Goal: Task Accomplishment & Management: Manage account settings

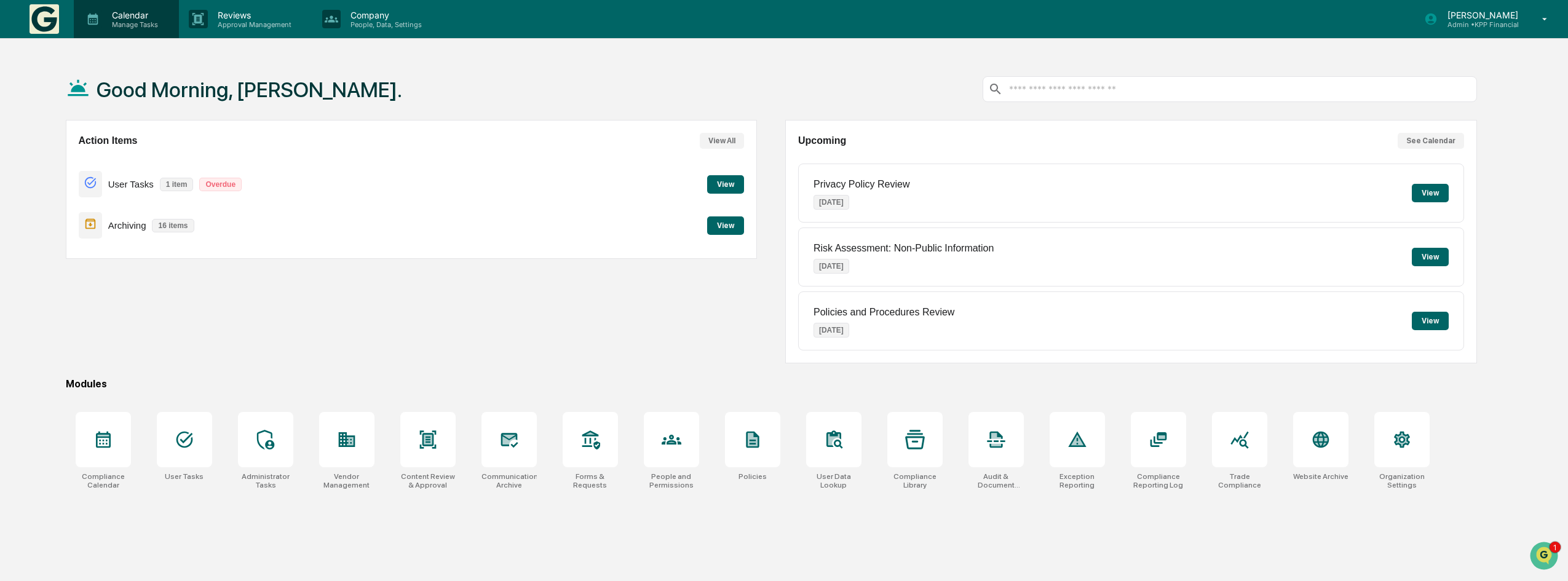
click at [137, 23] on p "Manage Tasks" at bounding box center [132, 25] width 62 height 9
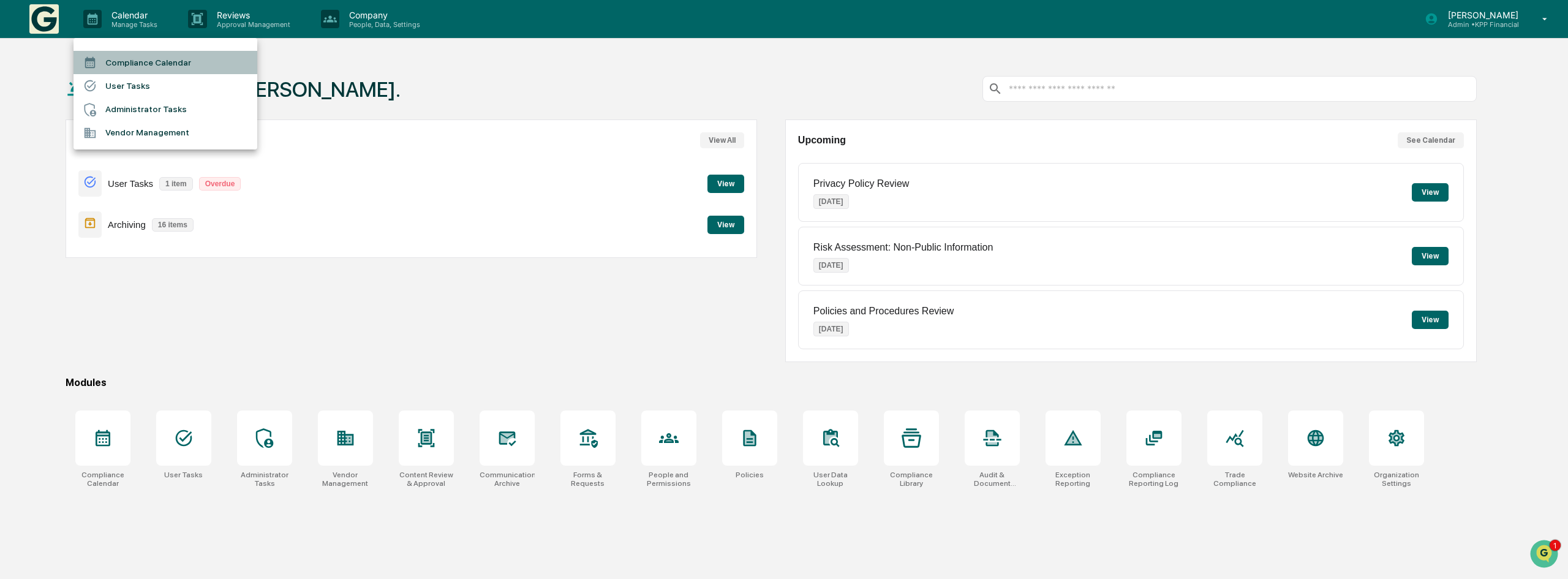
click at [131, 58] on li "Compliance Calendar" at bounding box center [165, 62] width 184 height 23
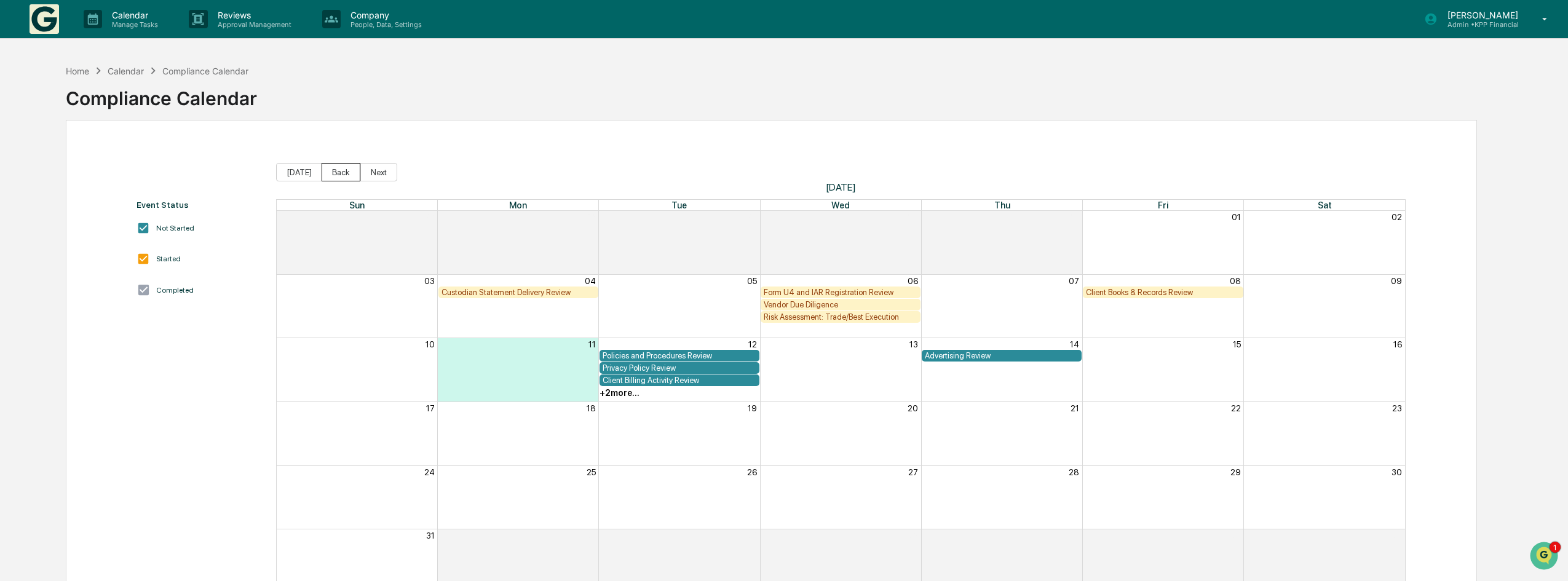
click at [343, 174] on button "Back" at bounding box center [341, 172] width 39 height 19
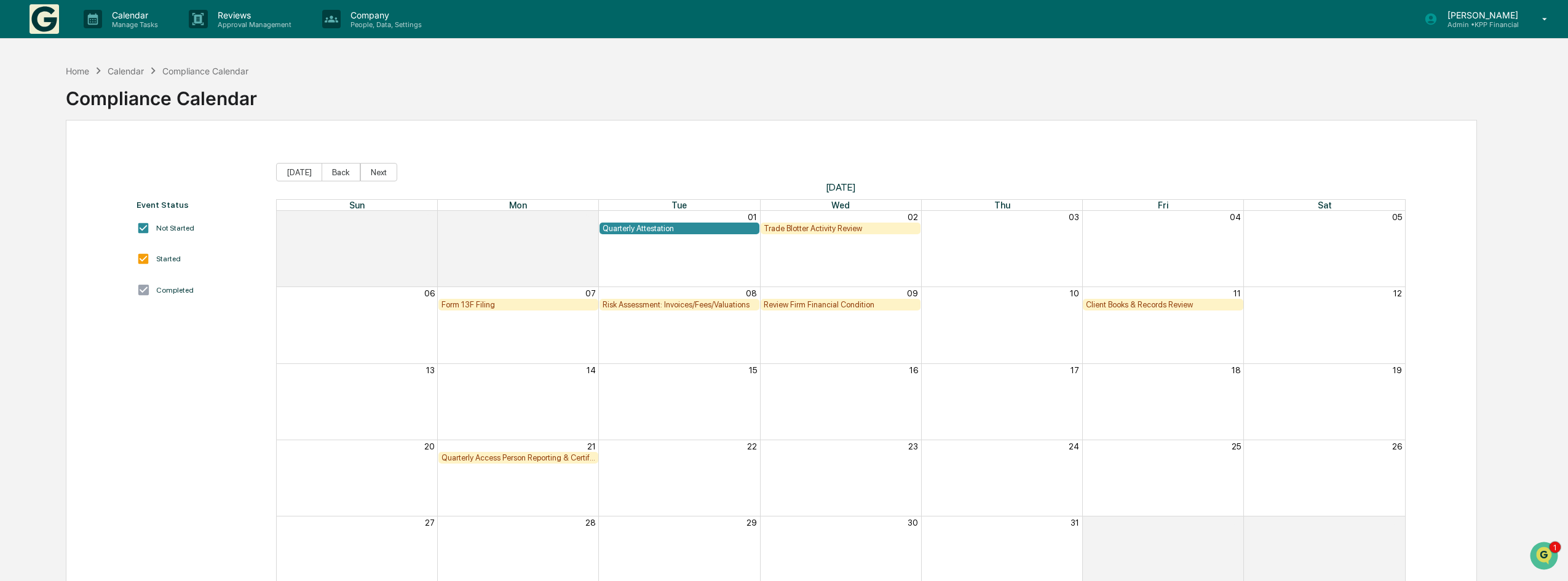
click at [535, 459] on div "Quarterly Access Person Reporting & Certification" at bounding box center [518, 457] width 154 height 9
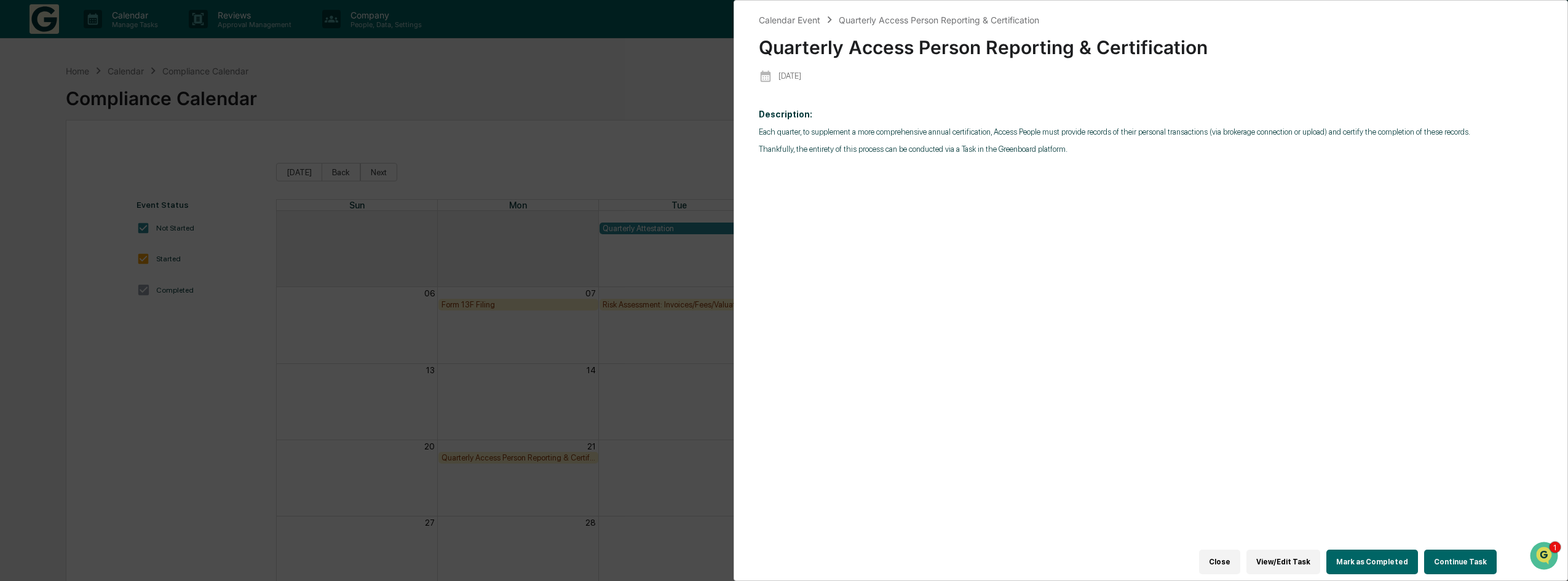
click at [1362, 553] on button "Mark as Completed" at bounding box center [1372, 561] width 92 height 25
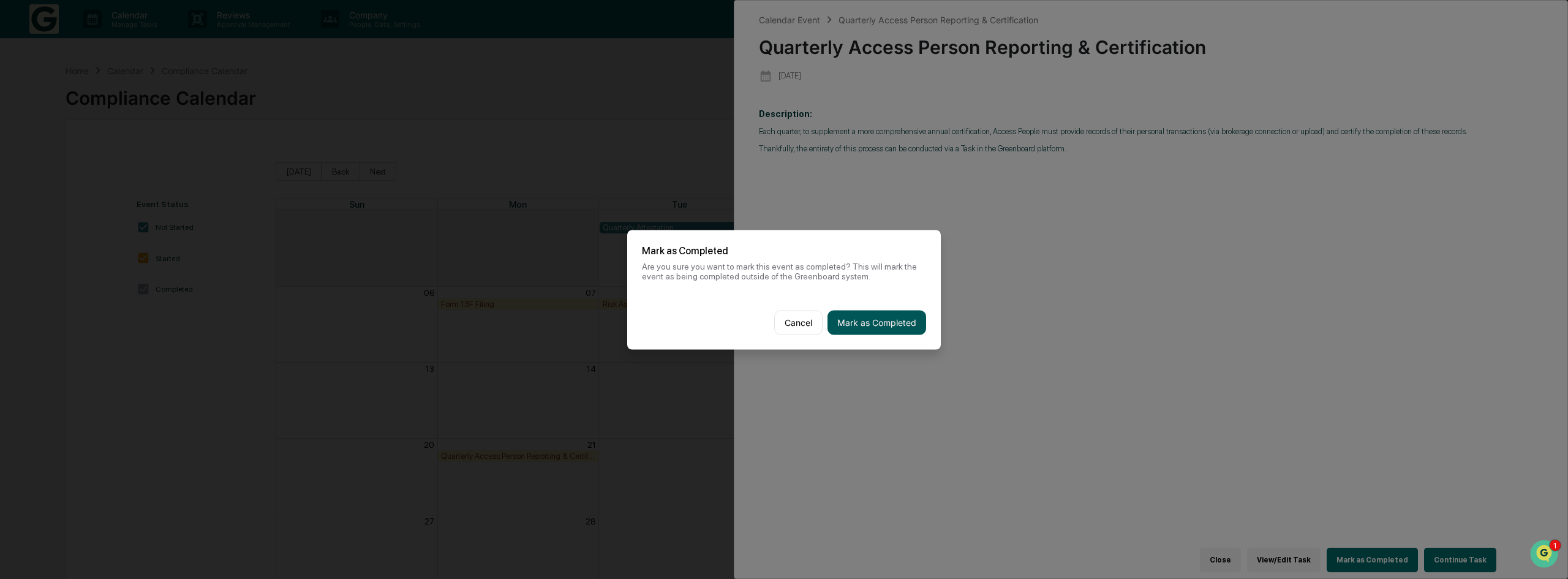
click at [891, 320] on button "Mark as Completed" at bounding box center [877, 322] width 99 height 25
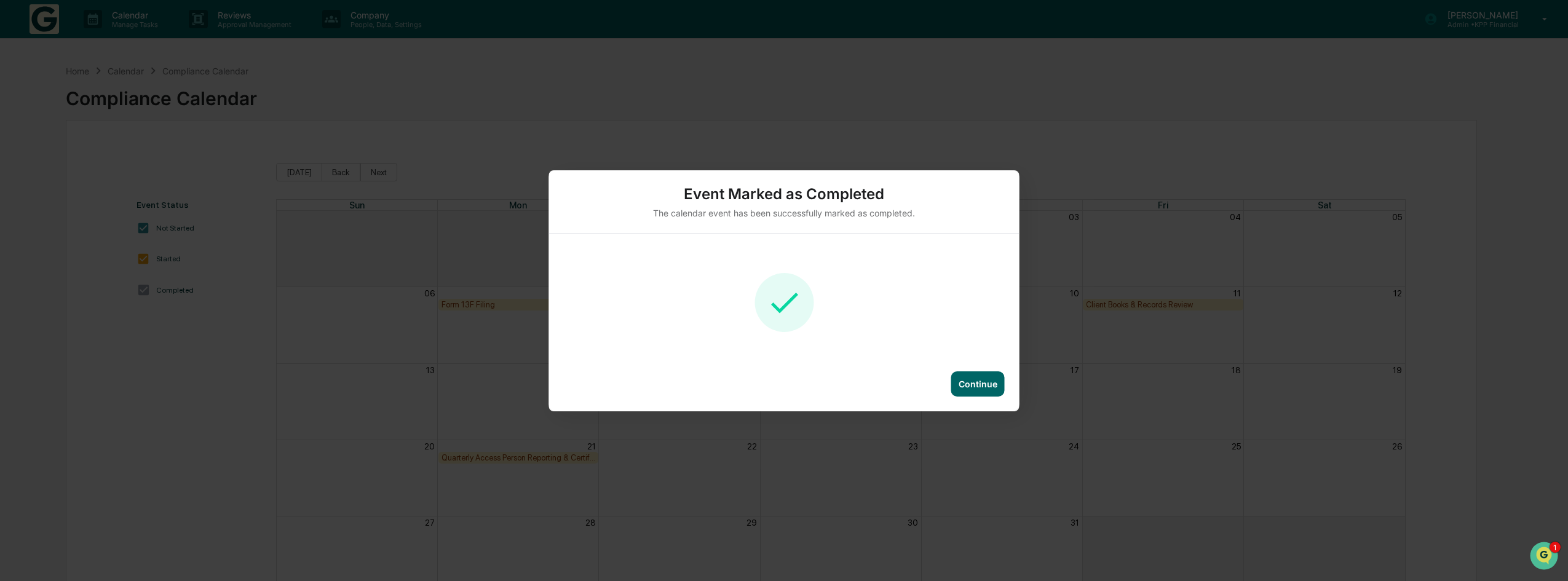
click at [985, 376] on div "Continue" at bounding box center [978, 384] width 53 height 25
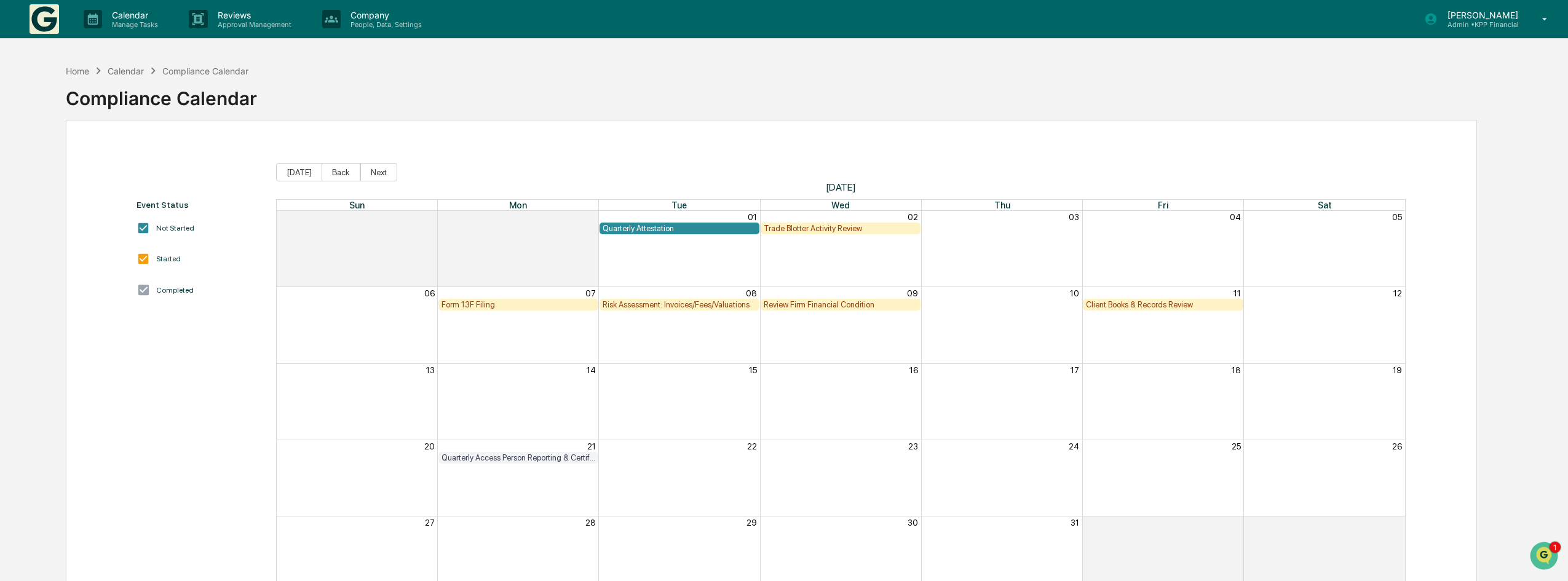
click at [565, 308] on div "Form 13F Filing" at bounding box center [518, 304] width 154 height 9
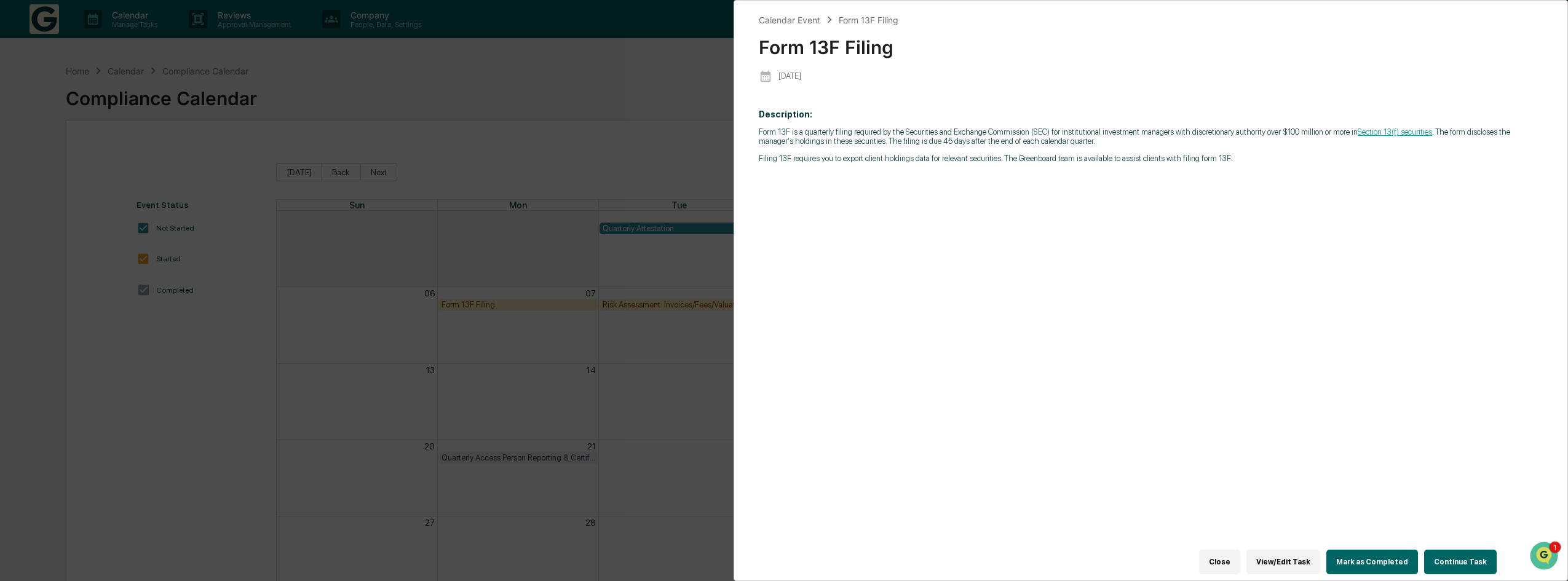
click at [1392, 554] on button "Mark as Completed" at bounding box center [1372, 561] width 92 height 25
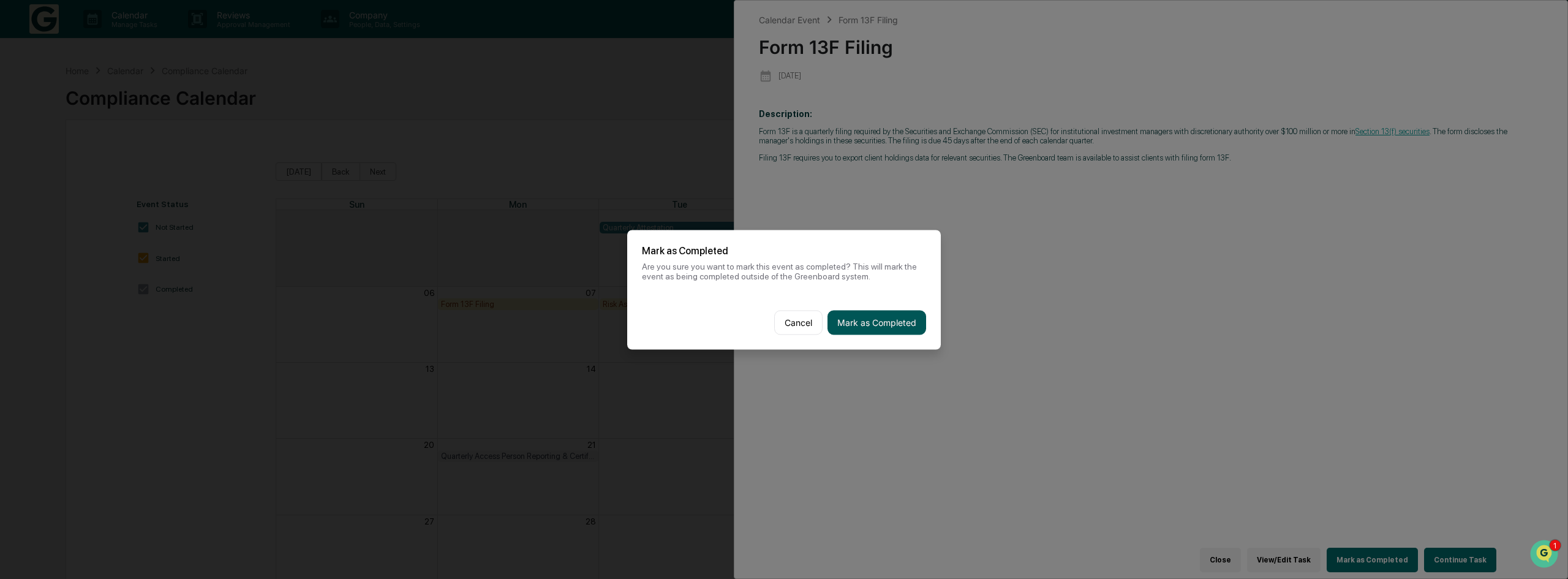
click at [870, 322] on button "Mark as Completed" at bounding box center [877, 322] width 99 height 25
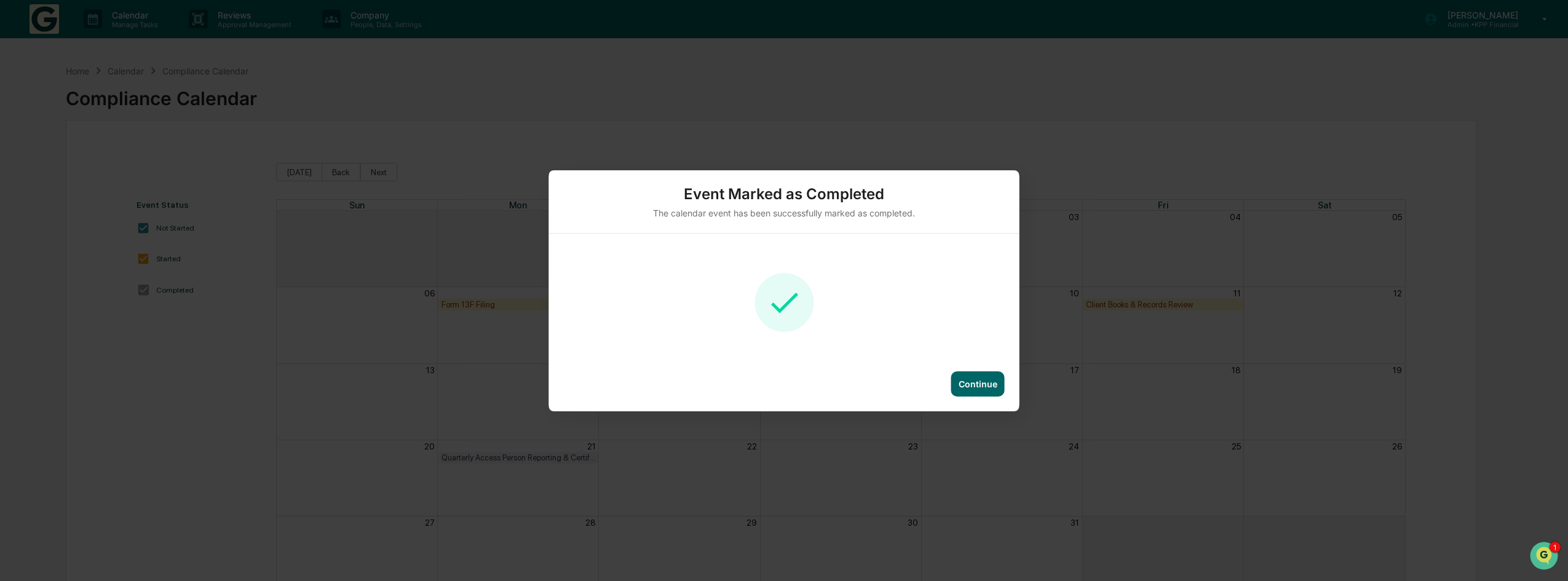
click at [971, 384] on div "Continue" at bounding box center [978, 384] width 39 height 11
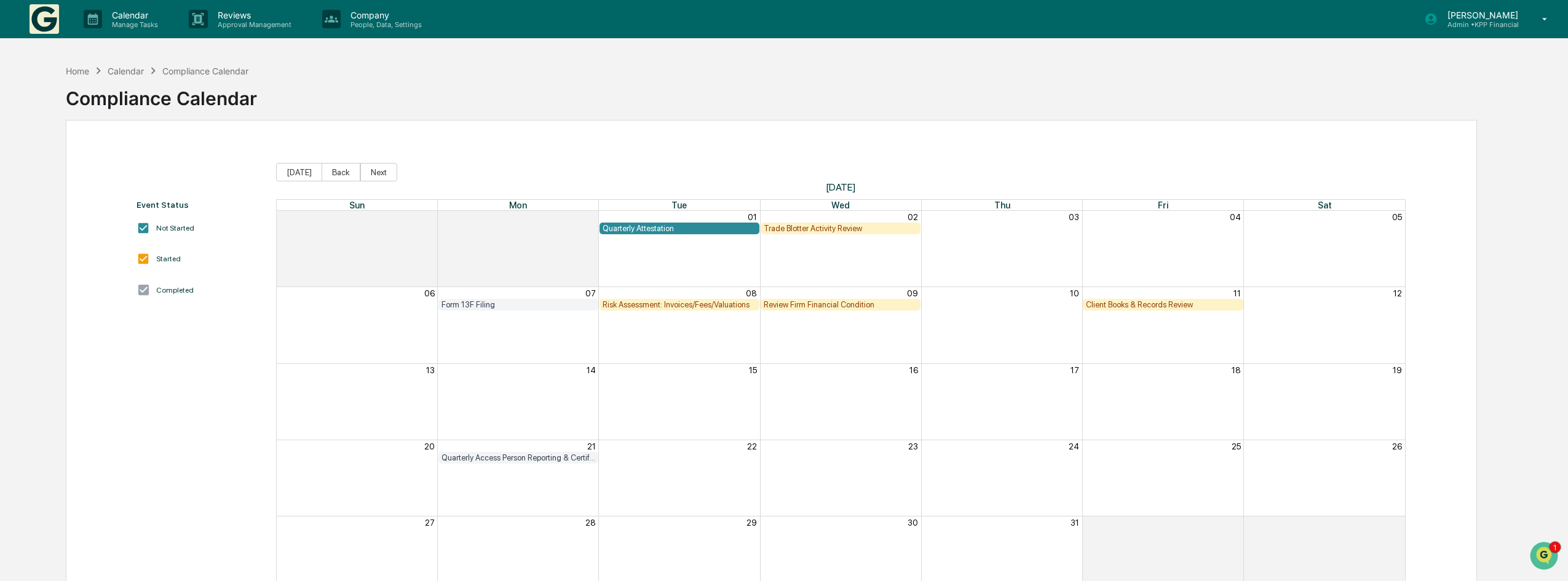
click at [875, 230] on div "Trade Blotter Activity Review" at bounding box center [840, 228] width 154 height 9
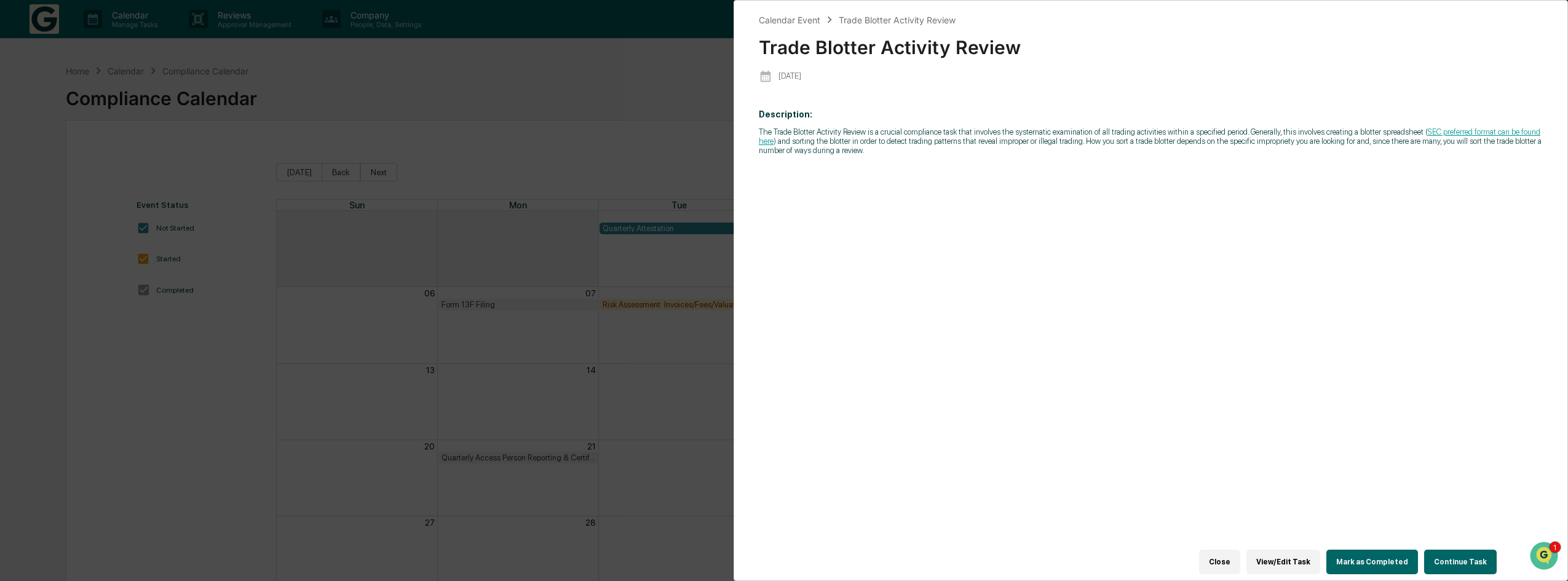
click at [1381, 552] on button "Mark as Completed" at bounding box center [1372, 561] width 92 height 25
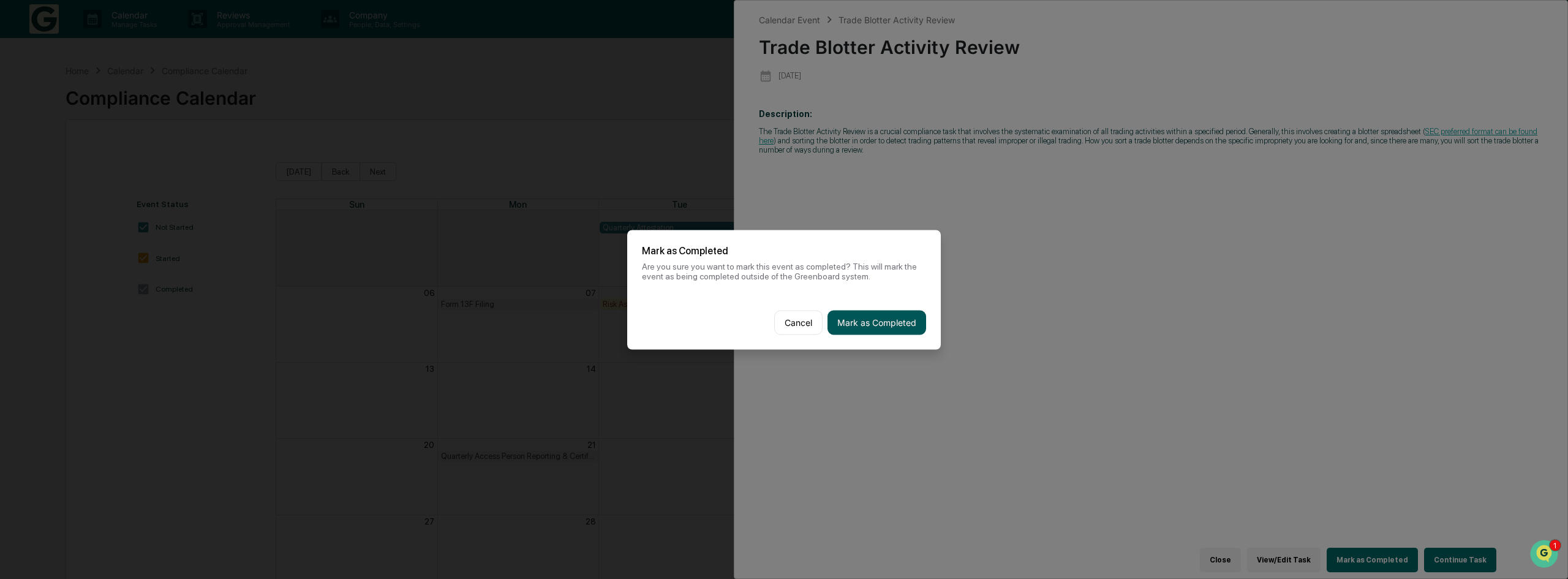
click at [885, 327] on button "Mark as Completed" at bounding box center [877, 322] width 99 height 25
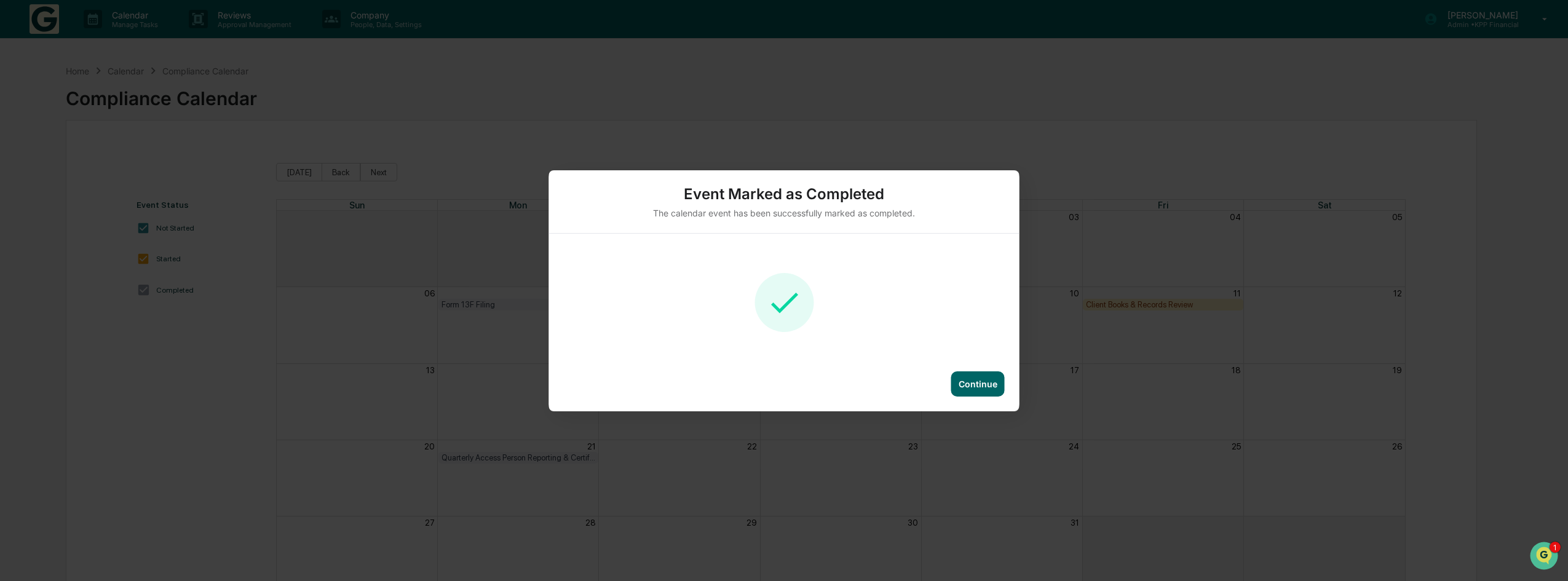
click at [975, 381] on div "Continue" at bounding box center [978, 384] width 39 height 11
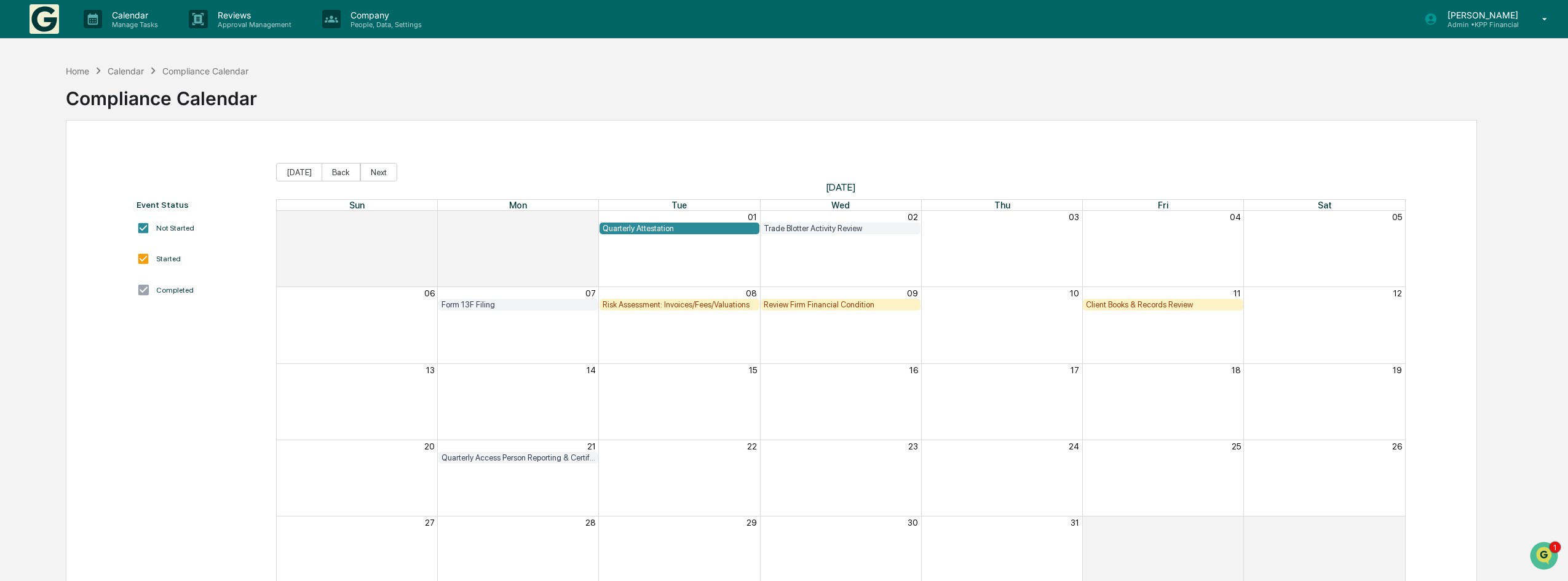
click at [713, 230] on div "Quarterly Attestation" at bounding box center [679, 228] width 154 height 9
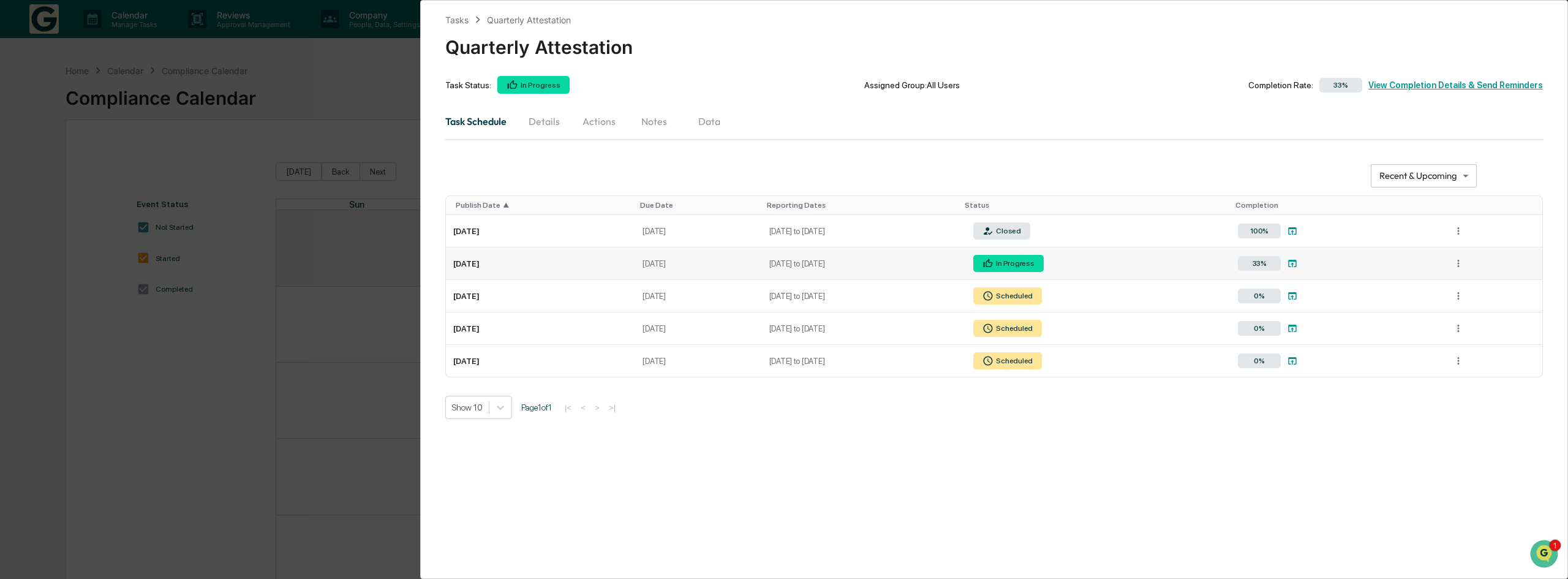
click at [873, 260] on td "[DATE] to [DATE]" at bounding box center [861, 263] width 198 height 32
click at [832, 266] on td "[DATE] to [DATE]" at bounding box center [861, 263] width 198 height 32
click at [1459, 266] on html "**********" at bounding box center [784, 290] width 1568 height 579
click at [628, 268] on html "**********" at bounding box center [784, 290] width 1568 height 579
click at [1422, 88] on div "33% View Completion Details & Send Reminders" at bounding box center [1428, 85] width 230 height 17
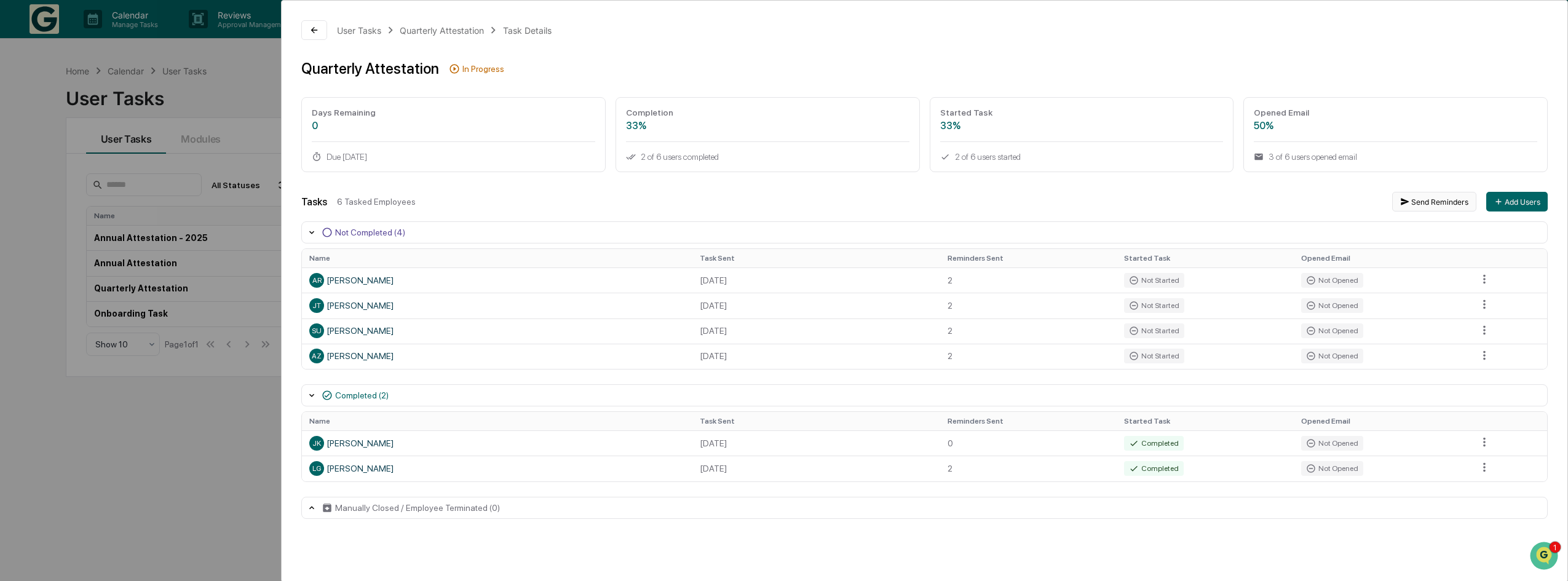
click at [1469, 202] on button "Send Reminders" at bounding box center [1434, 201] width 84 height 20
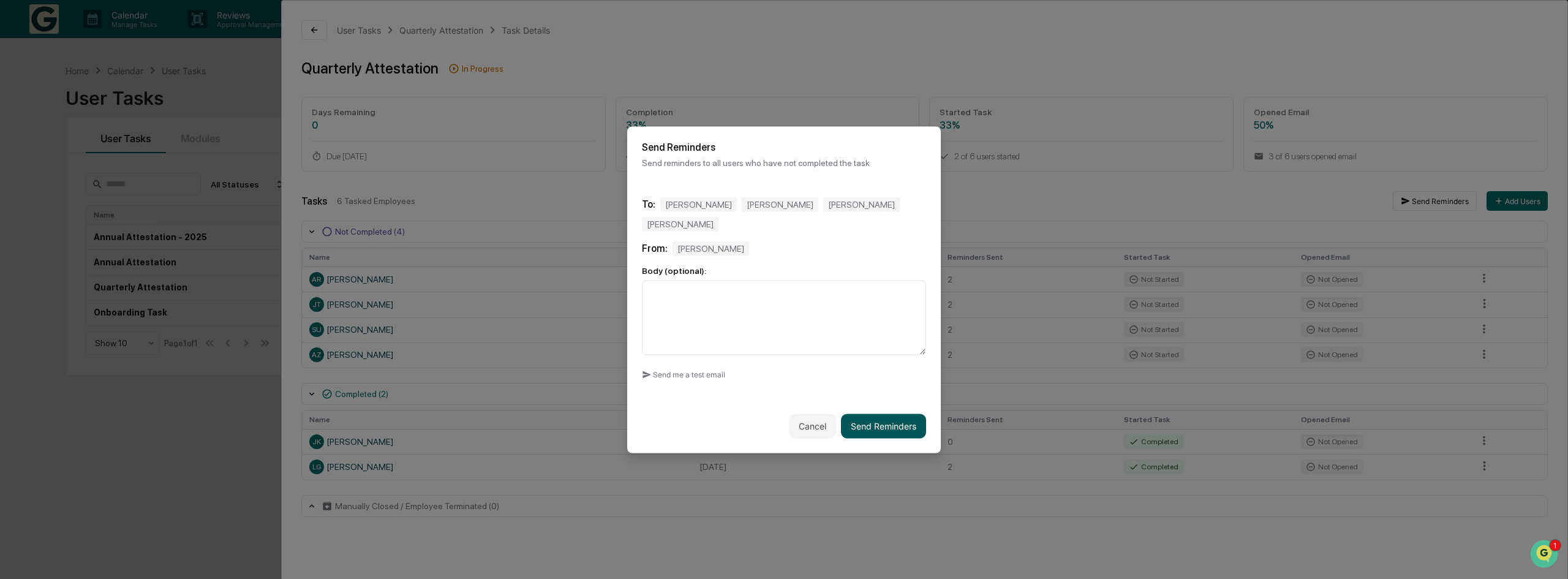
click at [872, 415] on button "Send Reminders" at bounding box center [883, 425] width 85 height 25
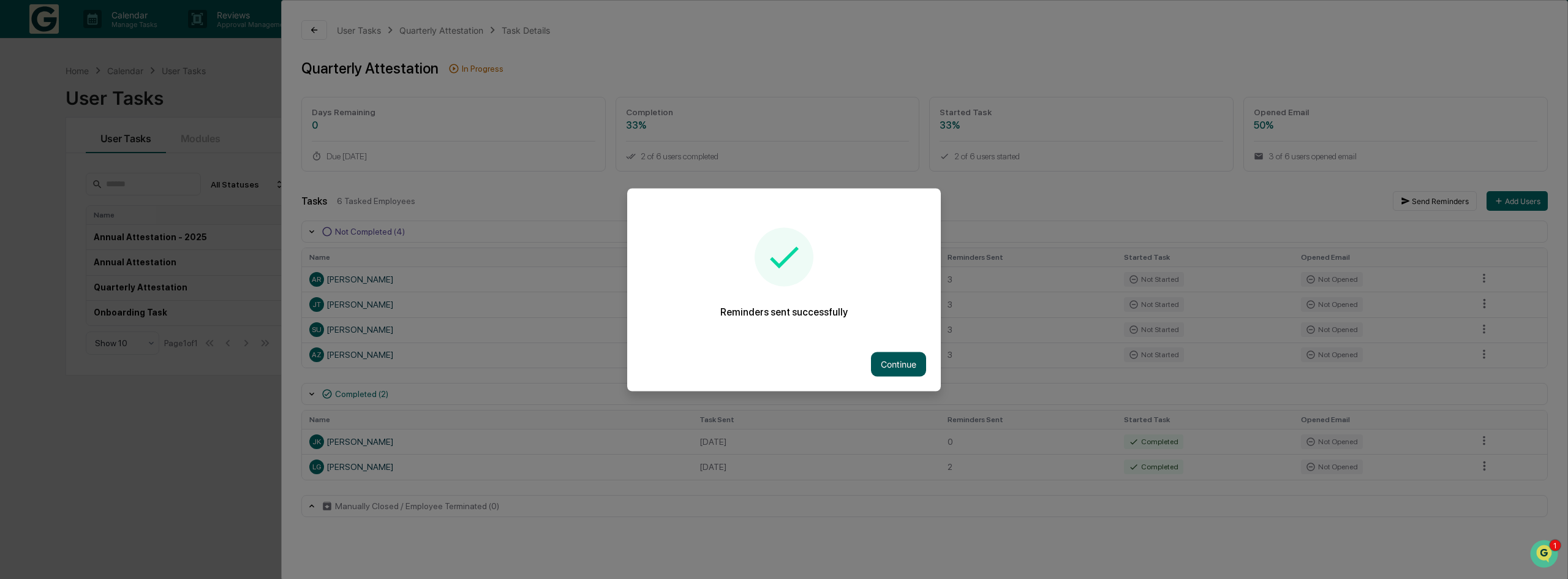
click at [894, 364] on button "Continue" at bounding box center [898, 364] width 55 height 25
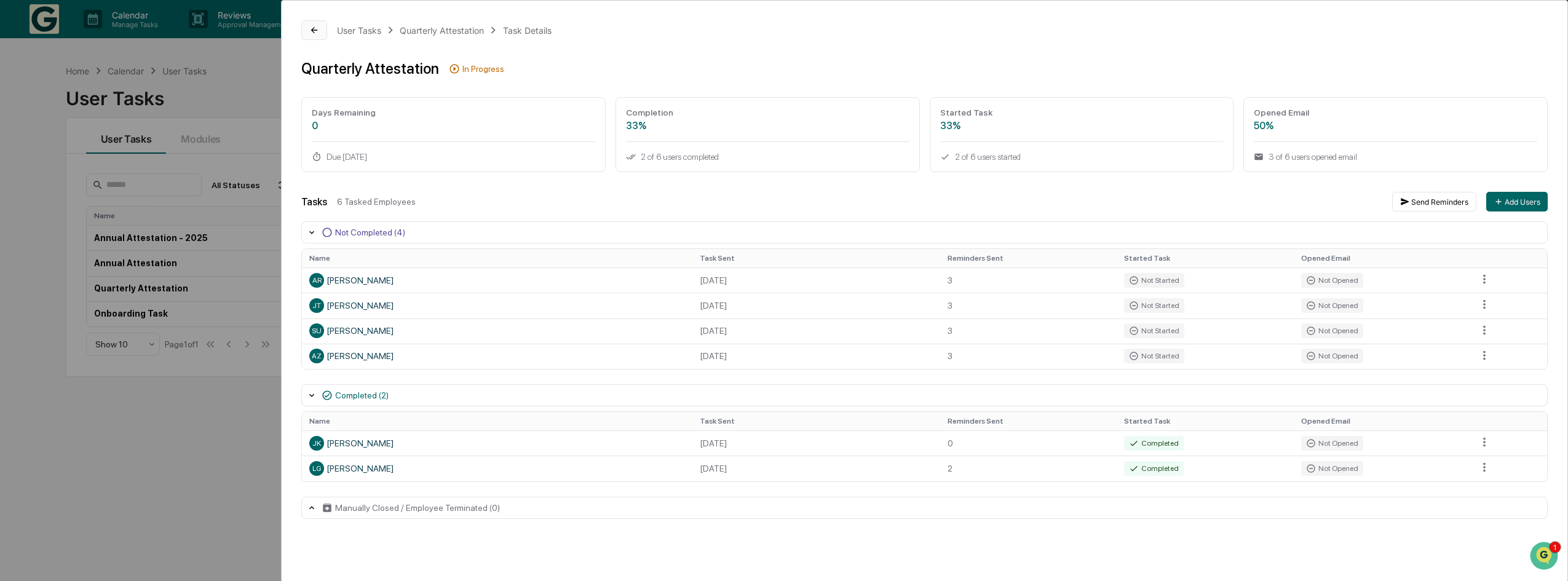
click at [313, 33] on icon at bounding box center [314, 30] width 10 height 10
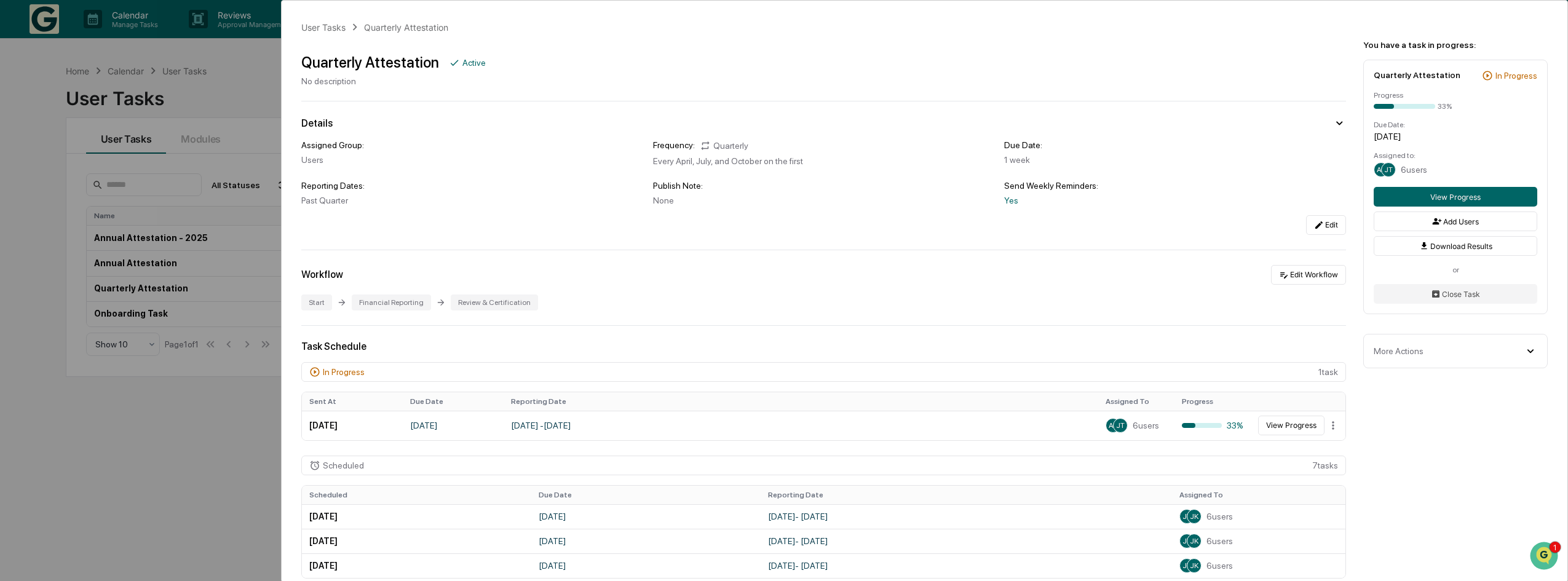
click at [190, 101] on div "User Tasks Quarterly Attestation Quarterly Attestation Active No description De…" at bounding box center [784, 290] width 1568 height 581
click at [220, 113] on div "User Tasks Quarterly Attestation Quarterly Attestation Active No description De…" at bounding box center [784, 290] width 1568 height 581
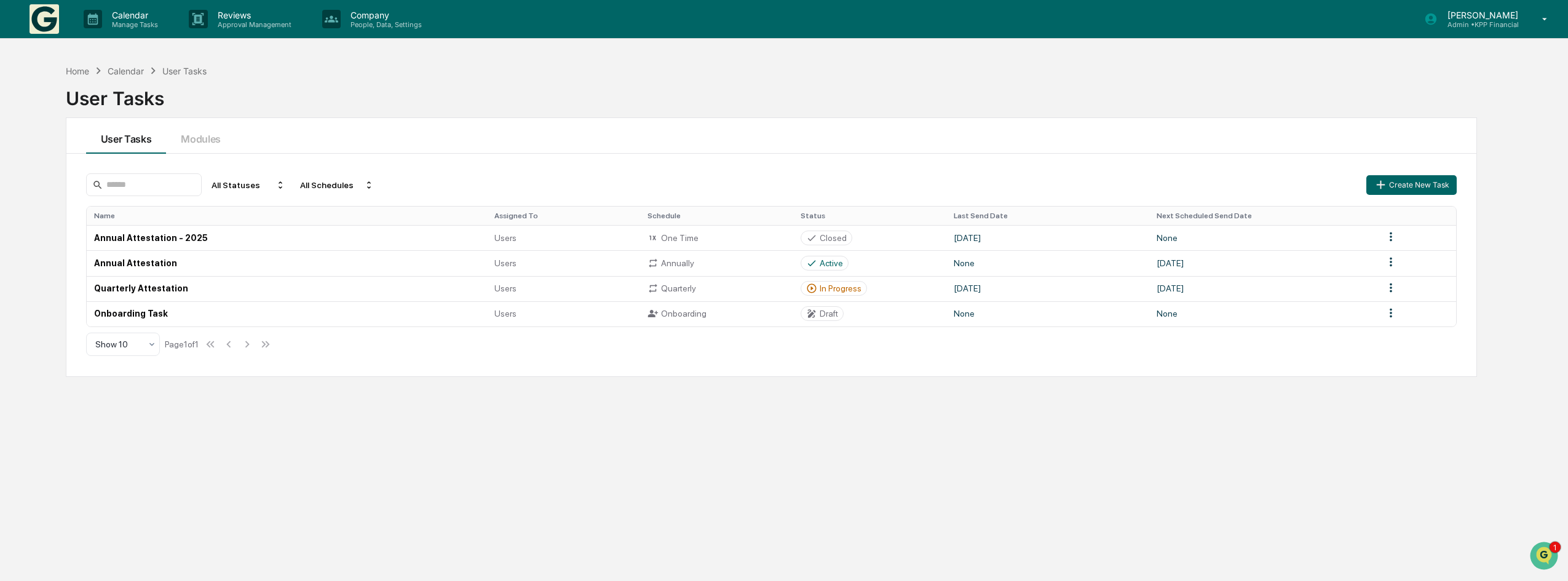
click at [128, 70] on div "Calendar" at bounding box center [126, 71] width 37 height 11
click at [130, 69] on div "Calendar" at bounding box center [126, 71] width 37 height 11
click at [85, 70] on div "Home" at bounding box center [77, 71] width 23 height 11
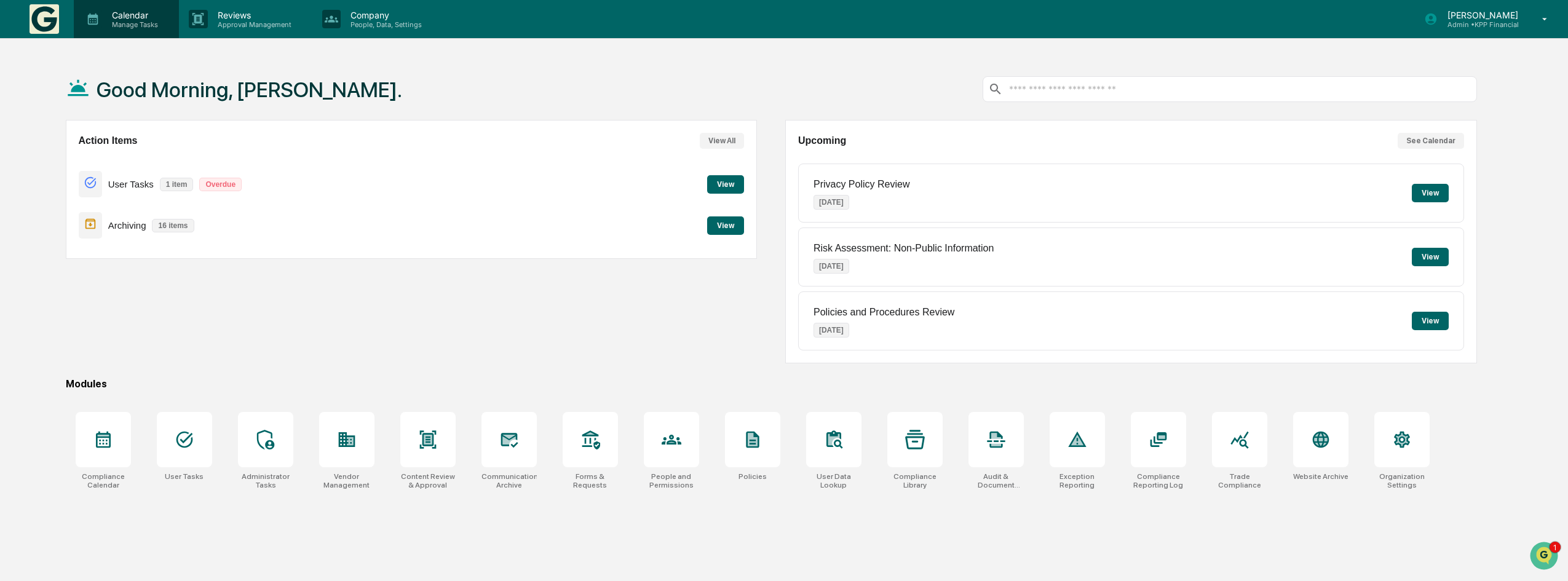
click at [126, 19] on p "Calendar" at bounding box center [132, 15] width 62 height 11
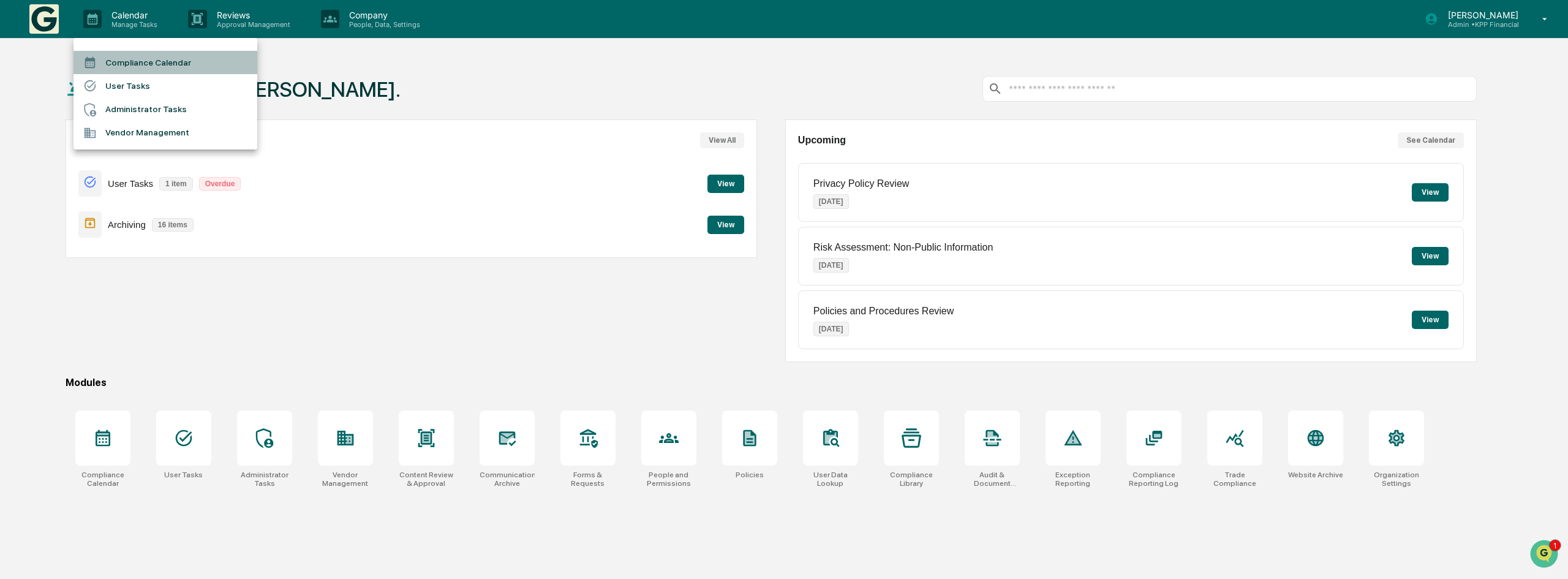
click at [109, 67] on li "Compliance Calendar" at bounding box center [165, 62] width 184 height 23
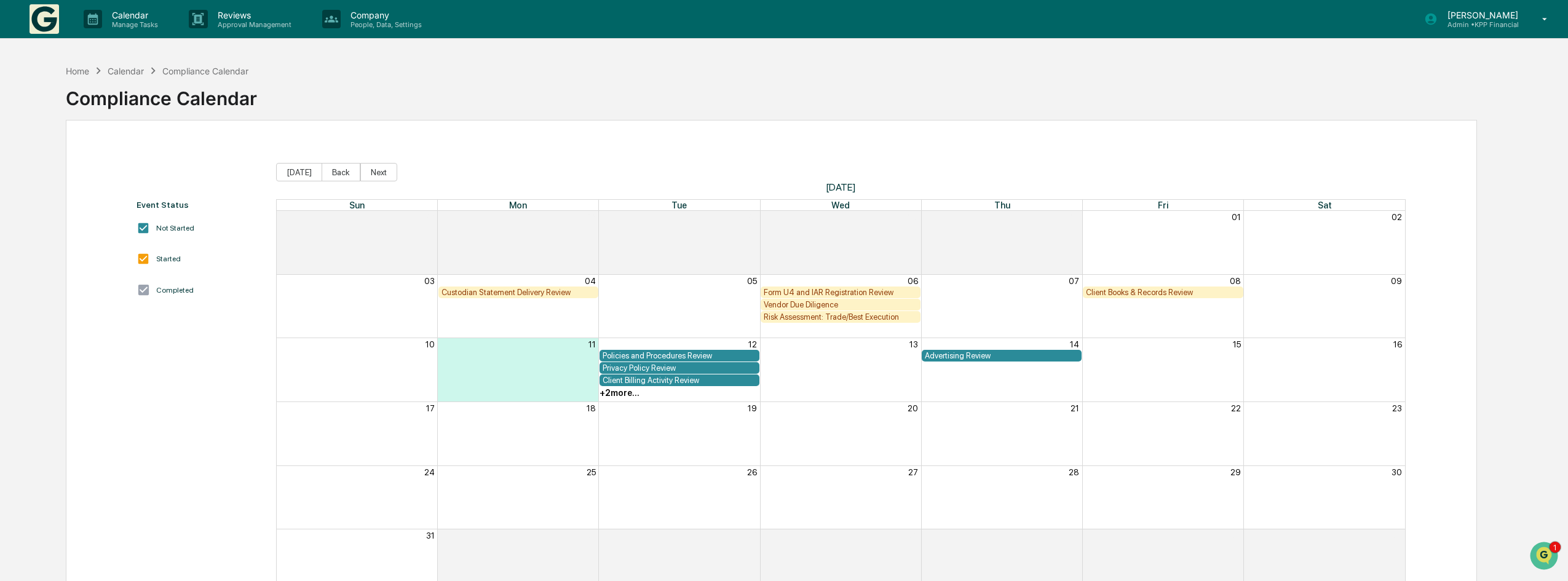
click at [858, 292] on div "Form U4 and IAR Registration Review" at bounding box center [840, 292] width 154 height 9
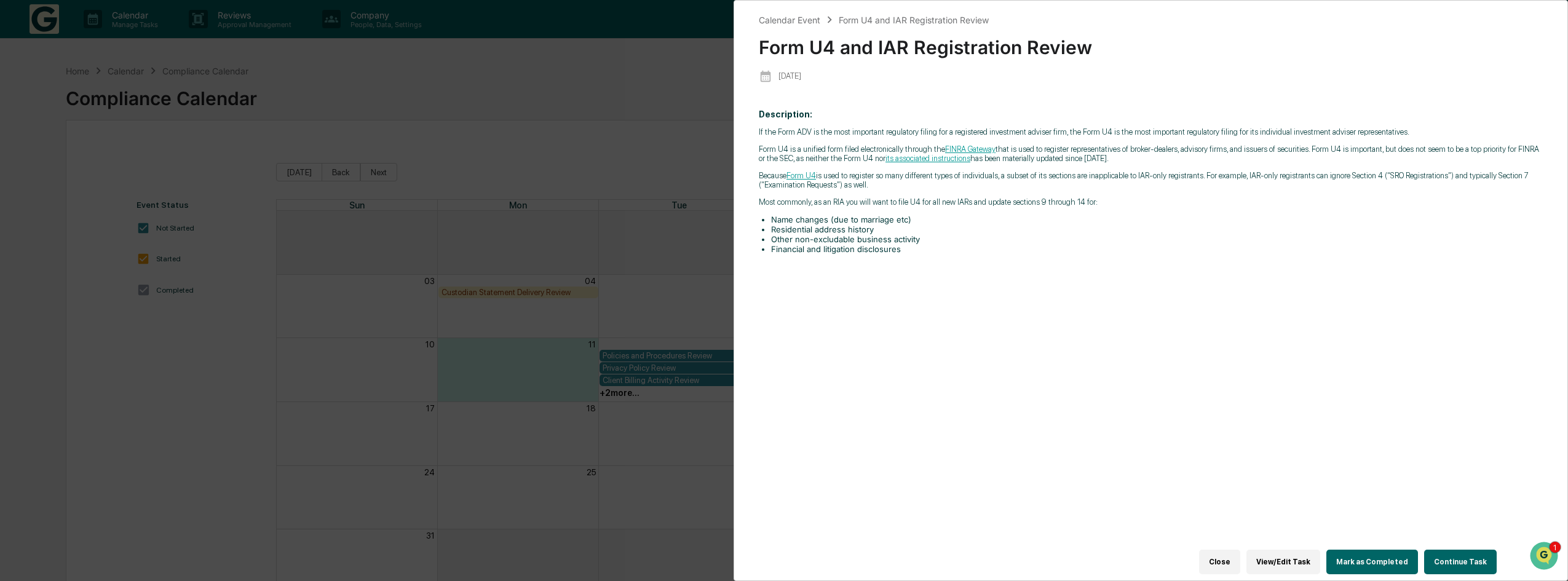
click at [1369, 550] on button "Mark as Completed" at bounding box center [1372, 561] width 92 height 25
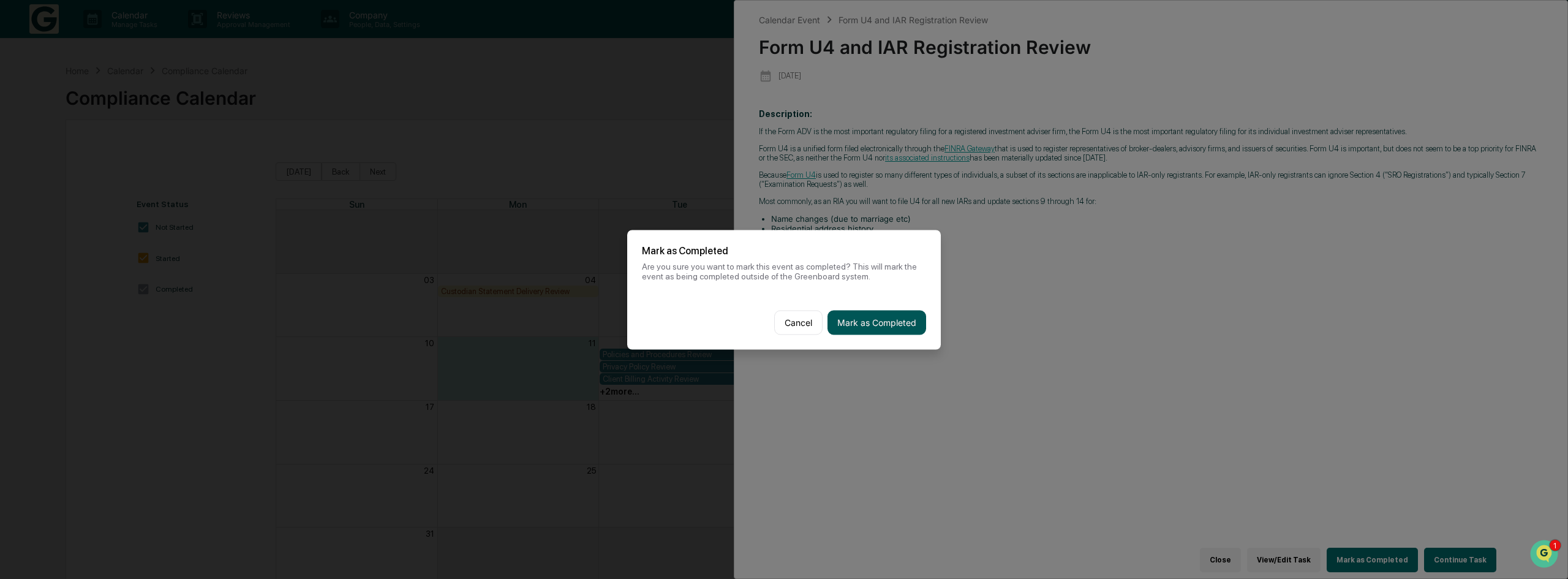
click at [903, 324] on button "Mark as Completed" at bounding box center [877, 322] width 99 height 25
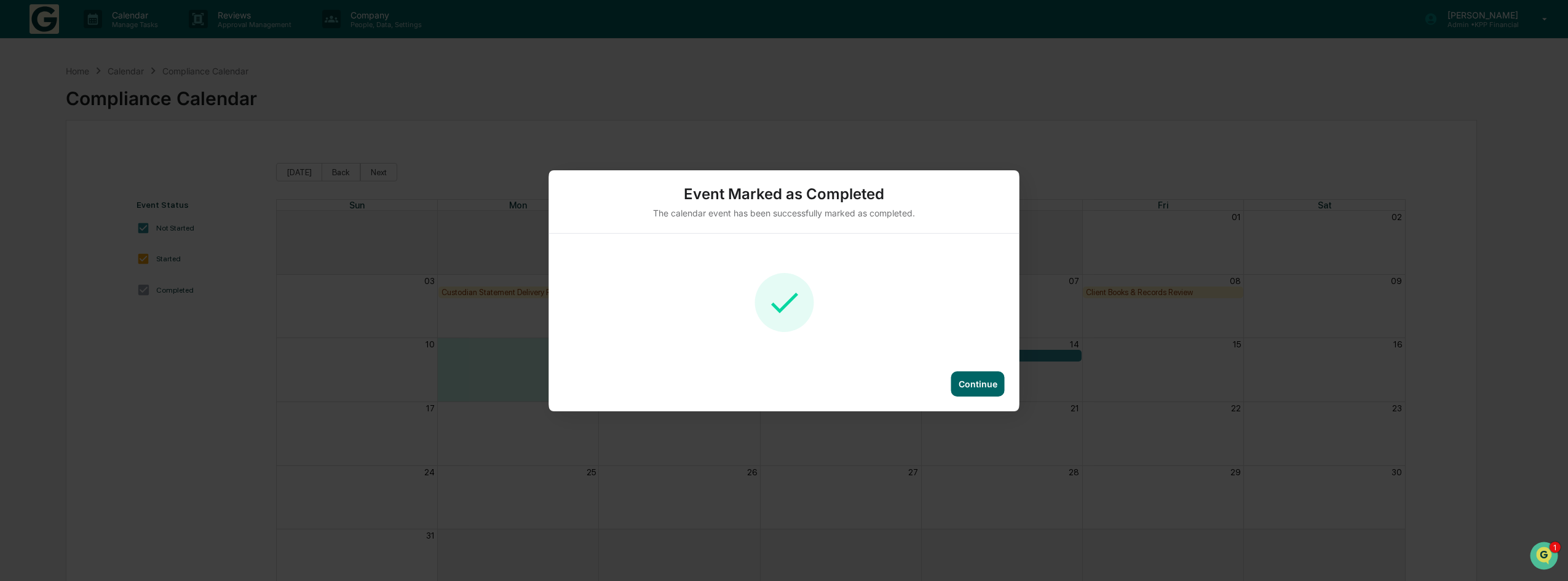
click at [985, 380] on div "Continue" at bounding box center [978, 384] width 39 height 11
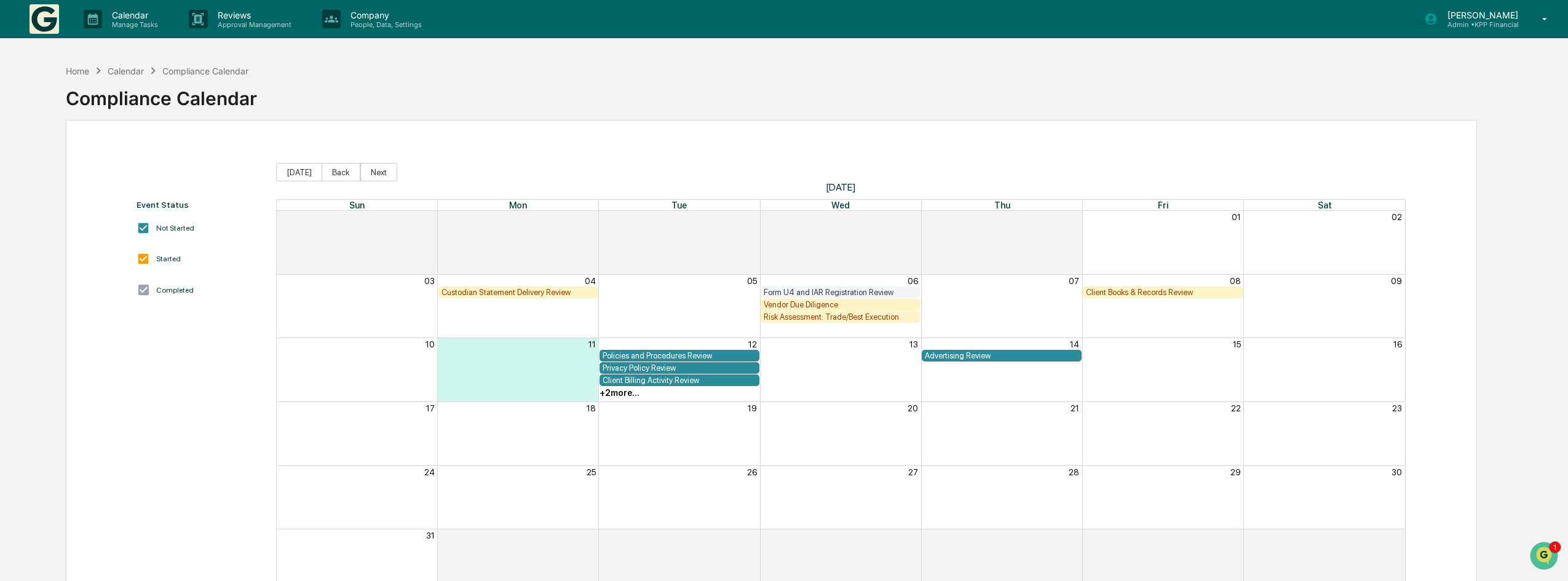
click at [858, 321] on div "Risk Assessment: Trade/Best Execution" at bounding box center [840, 317] width 160 height 12
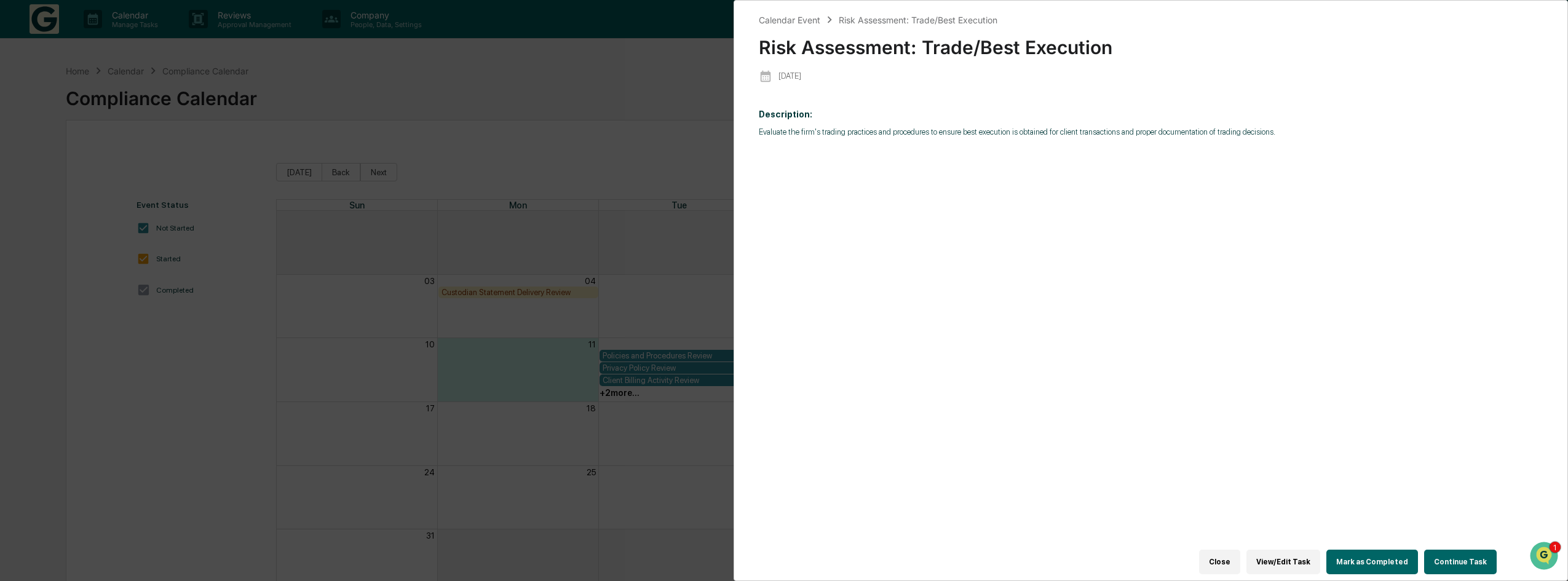
click at [1382, 552] on button "Mark as Completed" at bounding box center [1372, 561] width 92 height 25
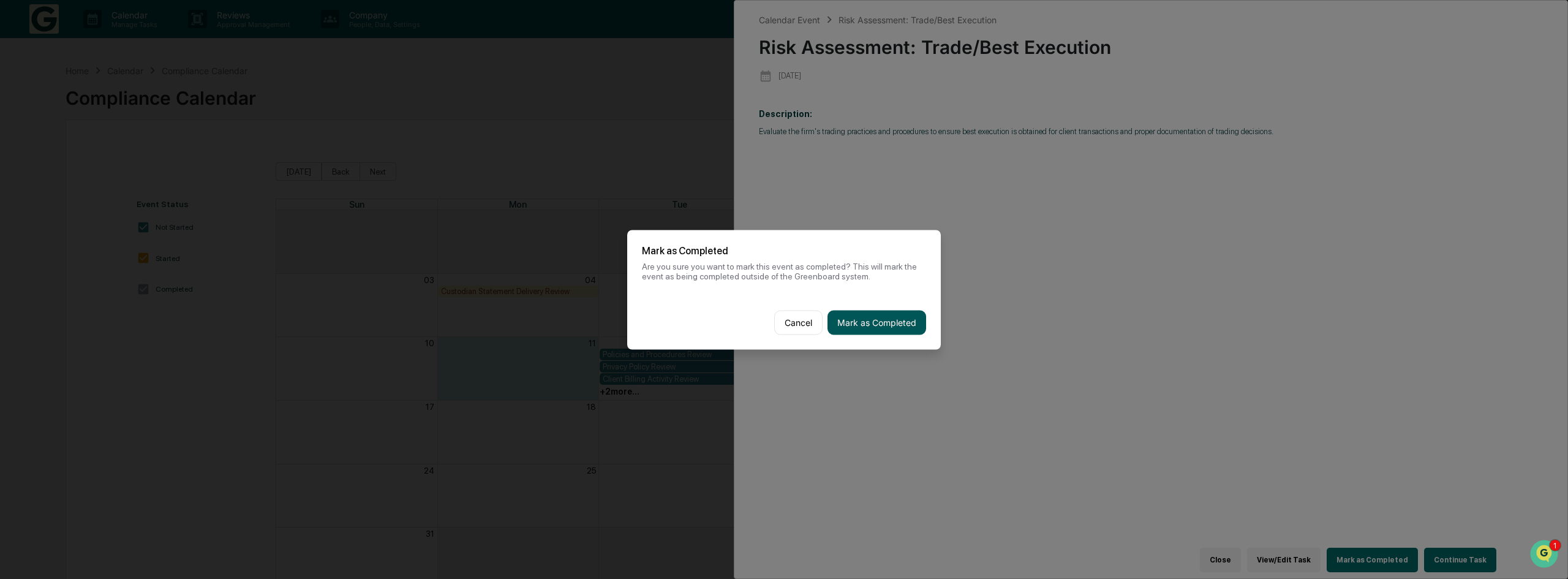
click at [908, 327] on button "Mark as Completed" at bounding box center [877, 322] width 99 height 25
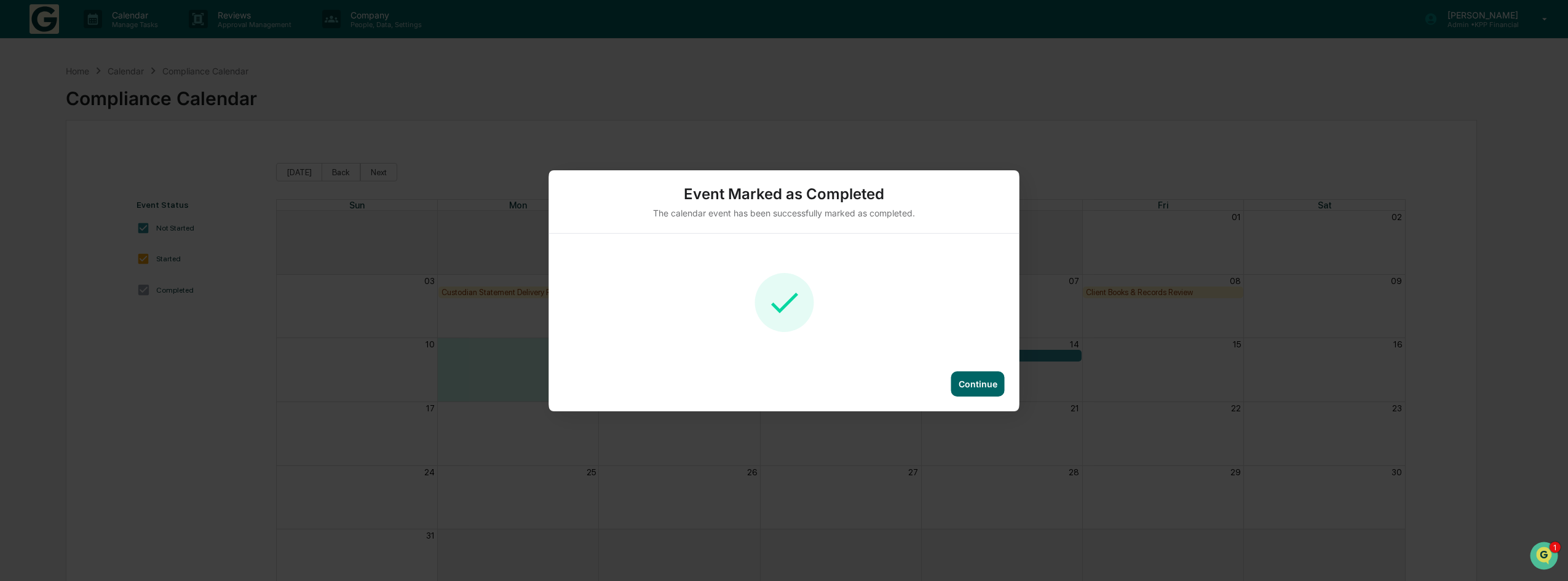
click at [989, 384] on div "Continue" at bounding box center [978, 384] width 39 height 11
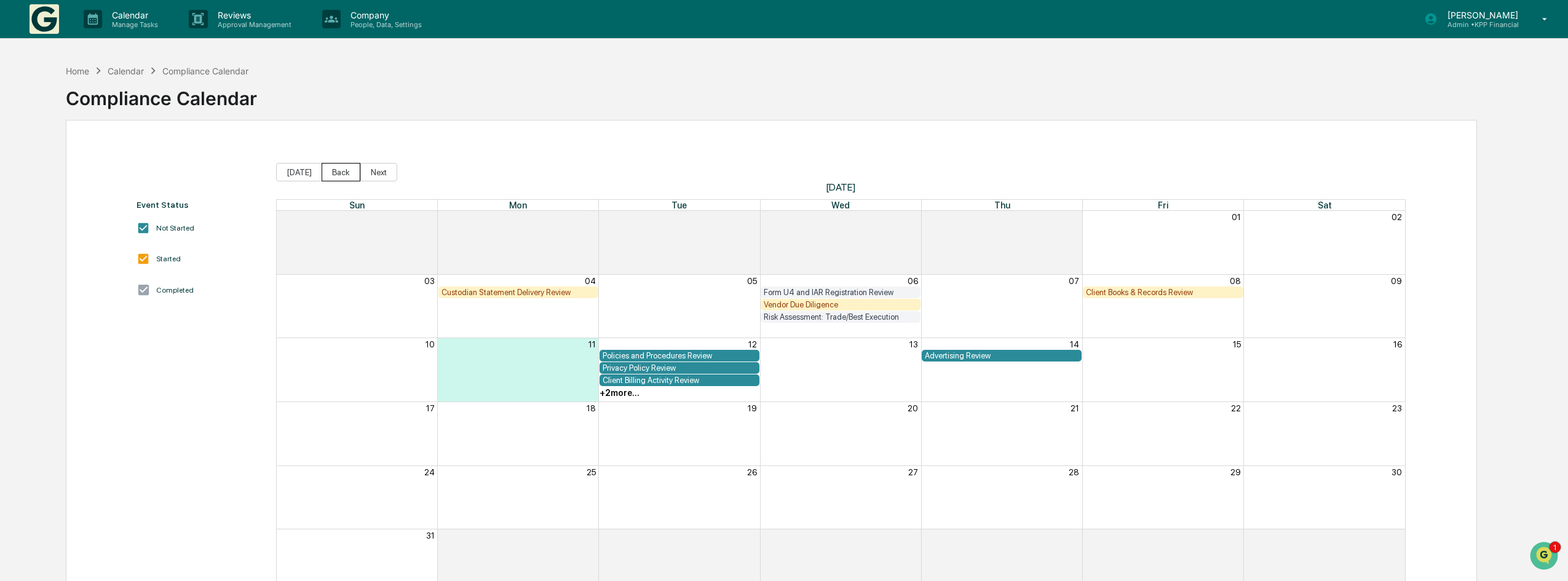
click at [349, 175] on button "Back" at bounding box center [341, 172] width 39 height 19
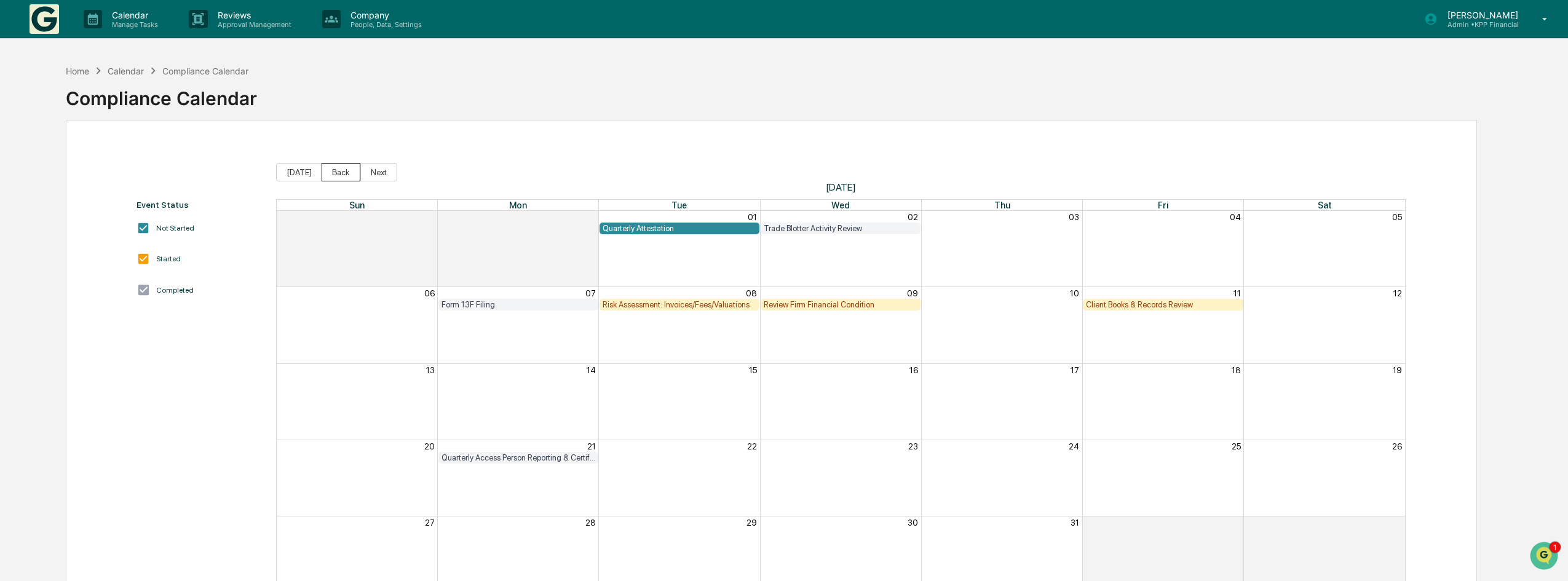
click at [333, 175] on button "Back" at bounding box center [341, 172] width 39 height 19
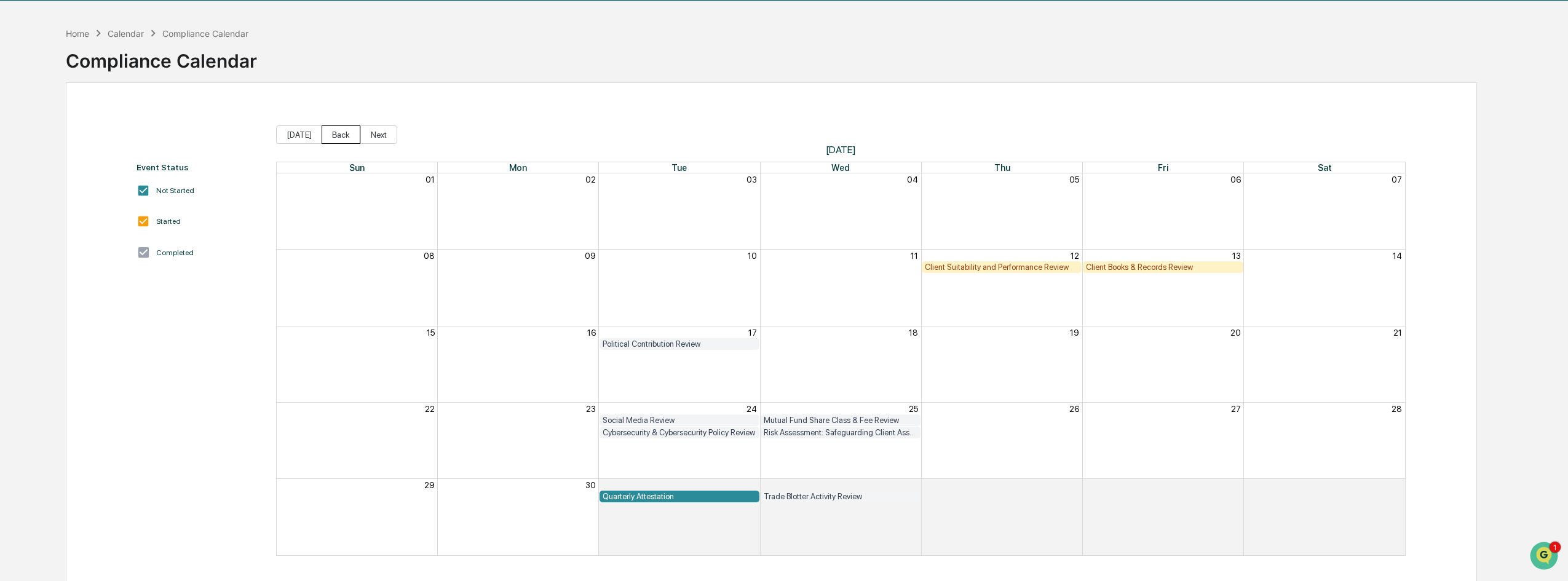
scroll to position [58, 0]
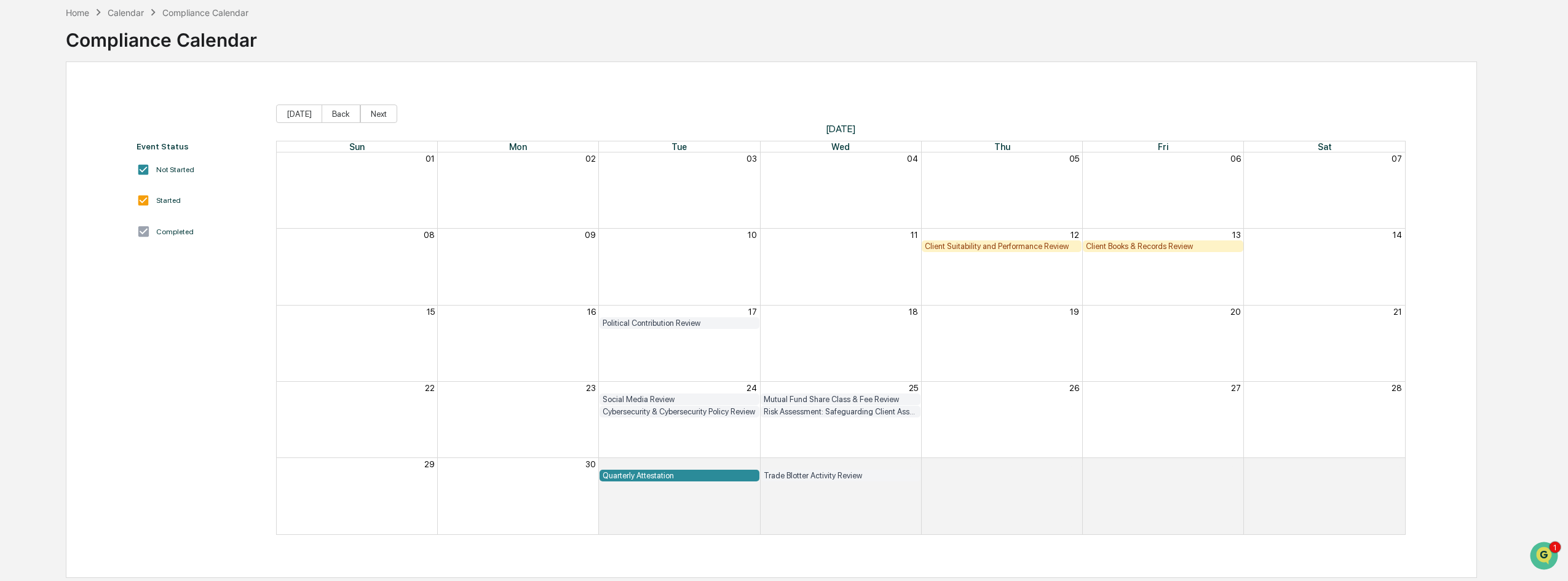
click at [1004, 249] on div "Client Suitability and Performance Review" at bounding box center [1001, 246] width 154 height 9
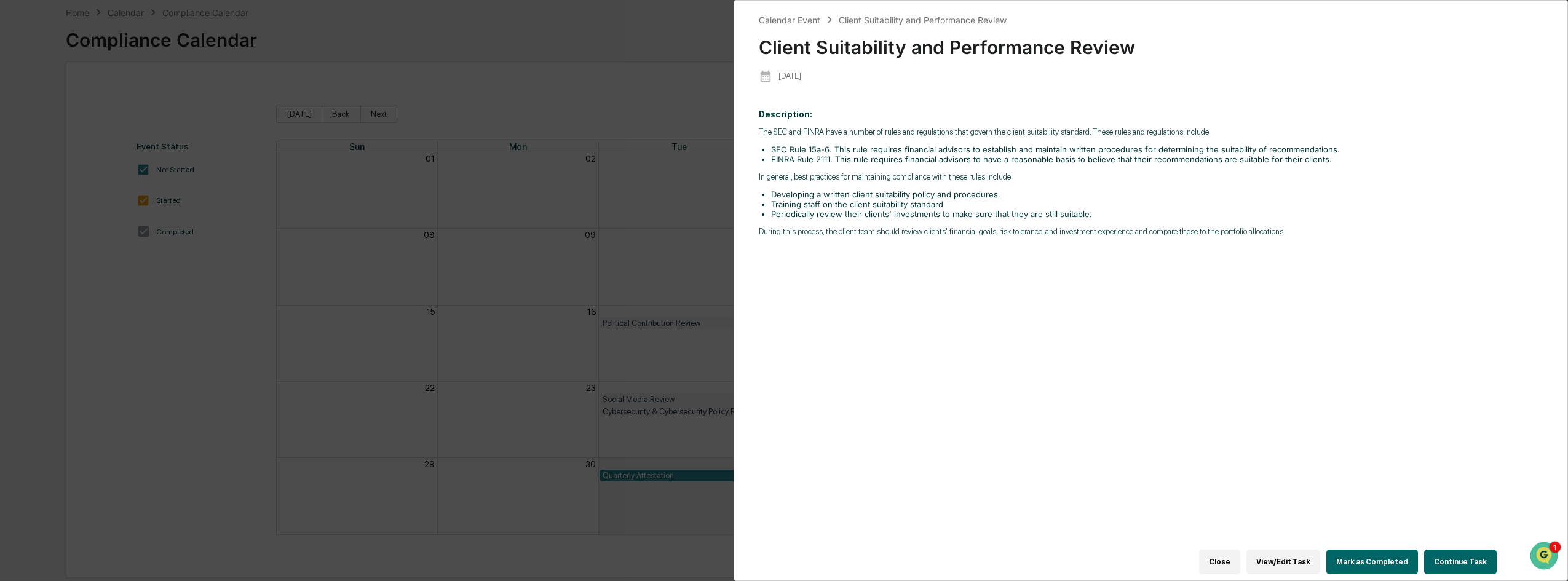
click at [1350, 549] on button "Mark as Completed" at bounding box center [1372, 561] width 92 height 25
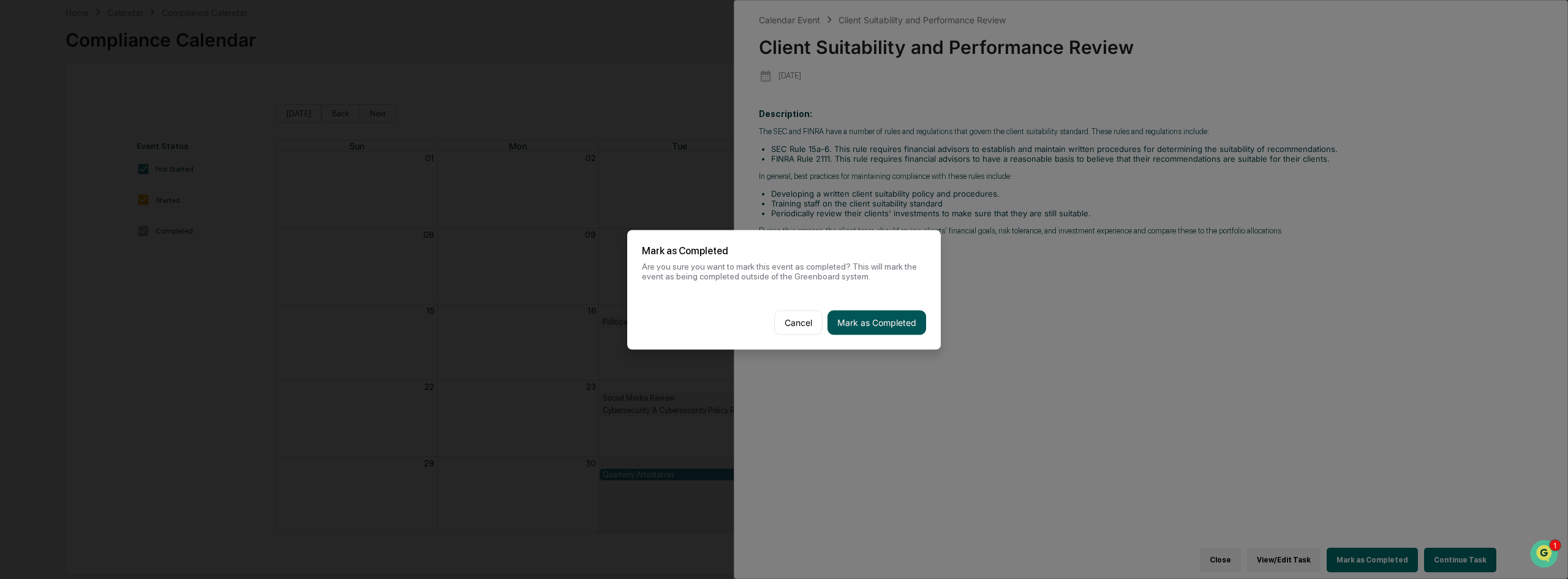
click at [885, 329] on button "Mark as Completed" at bounding box center [877, 322] width 99 height 25
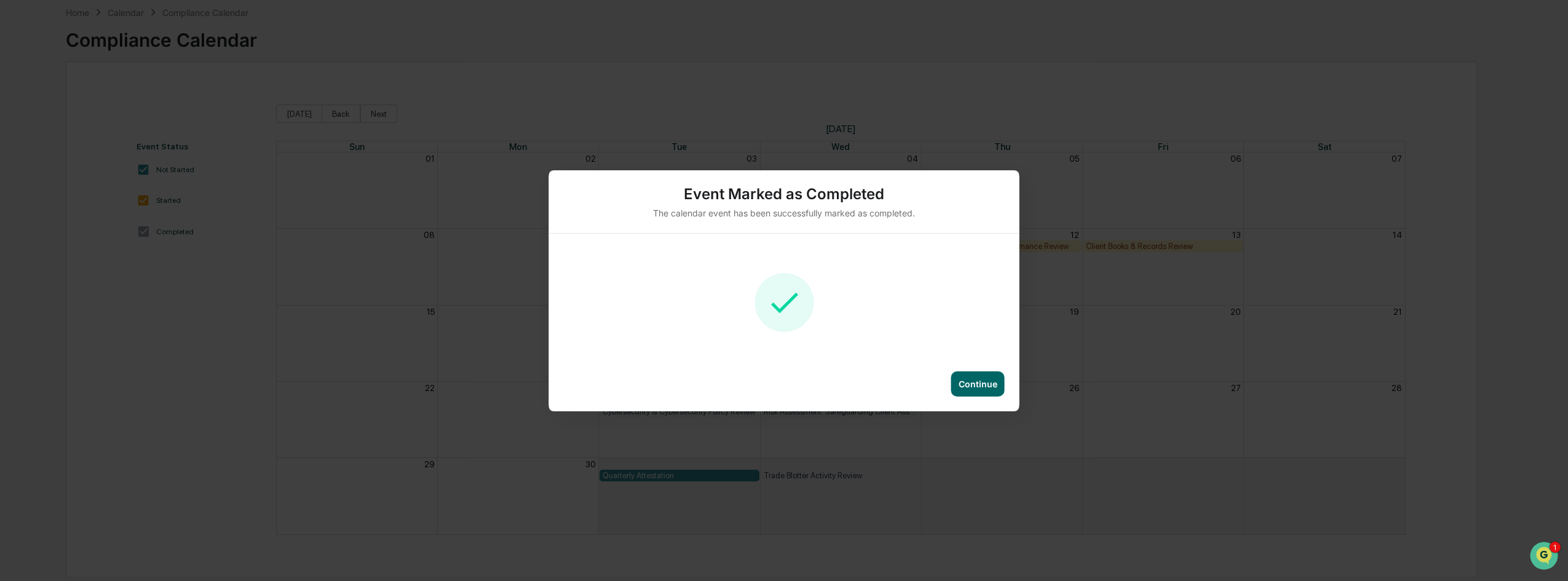
click at [981, 381] on div "Continue" at bounding box center [978, 384] width 39 height 11
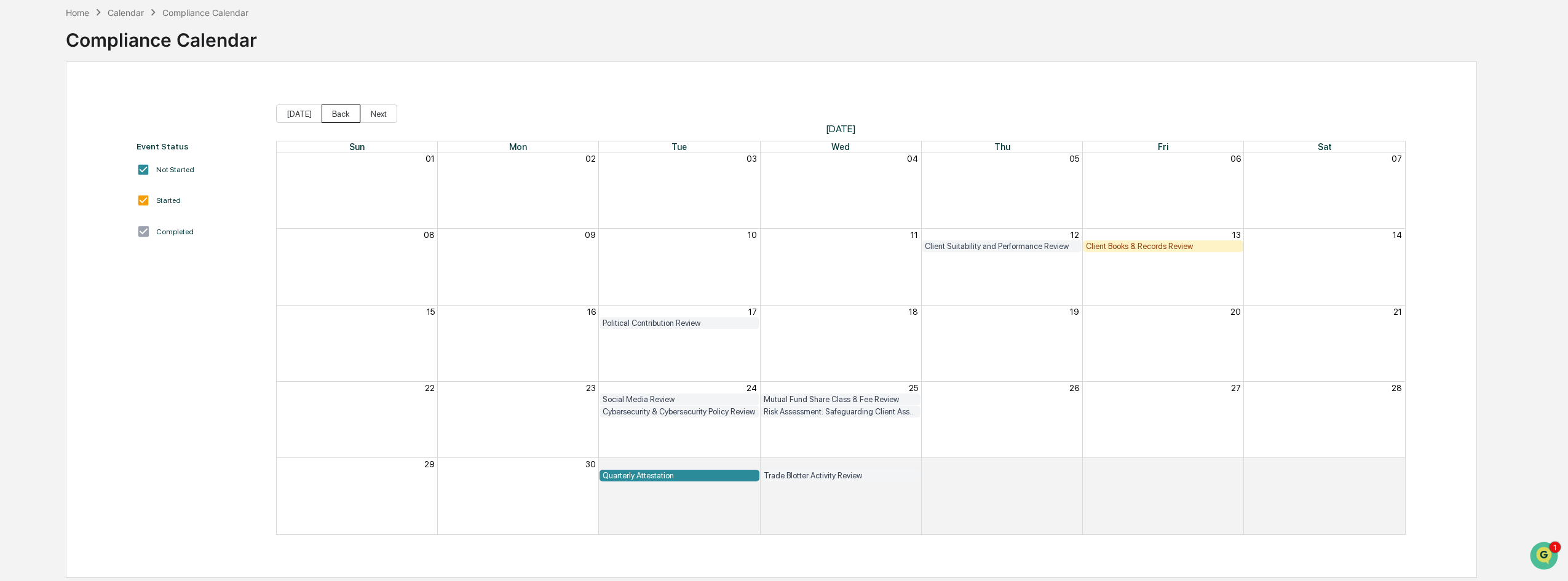
click at [354, 116] on button "Back" at bounding box center [341, 114] width 39 height 19
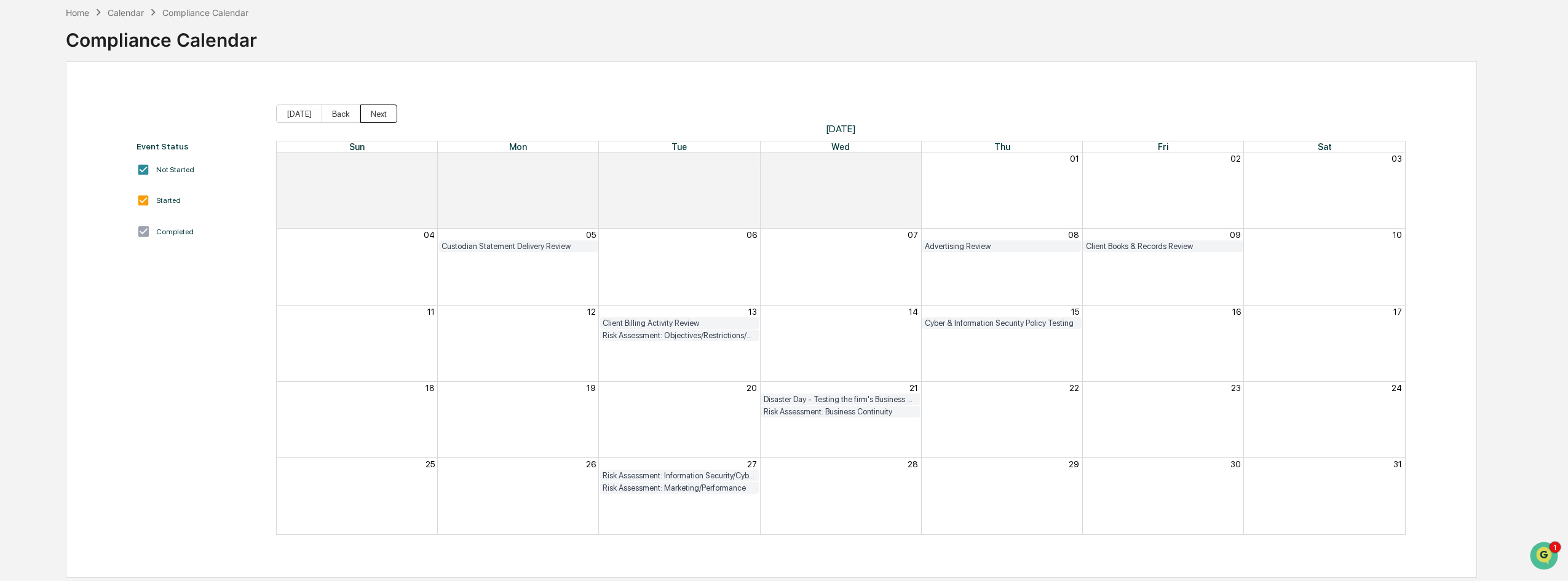
click at [377, 113] on button "Next" at bounding box center [379, 114] width 37 height 19
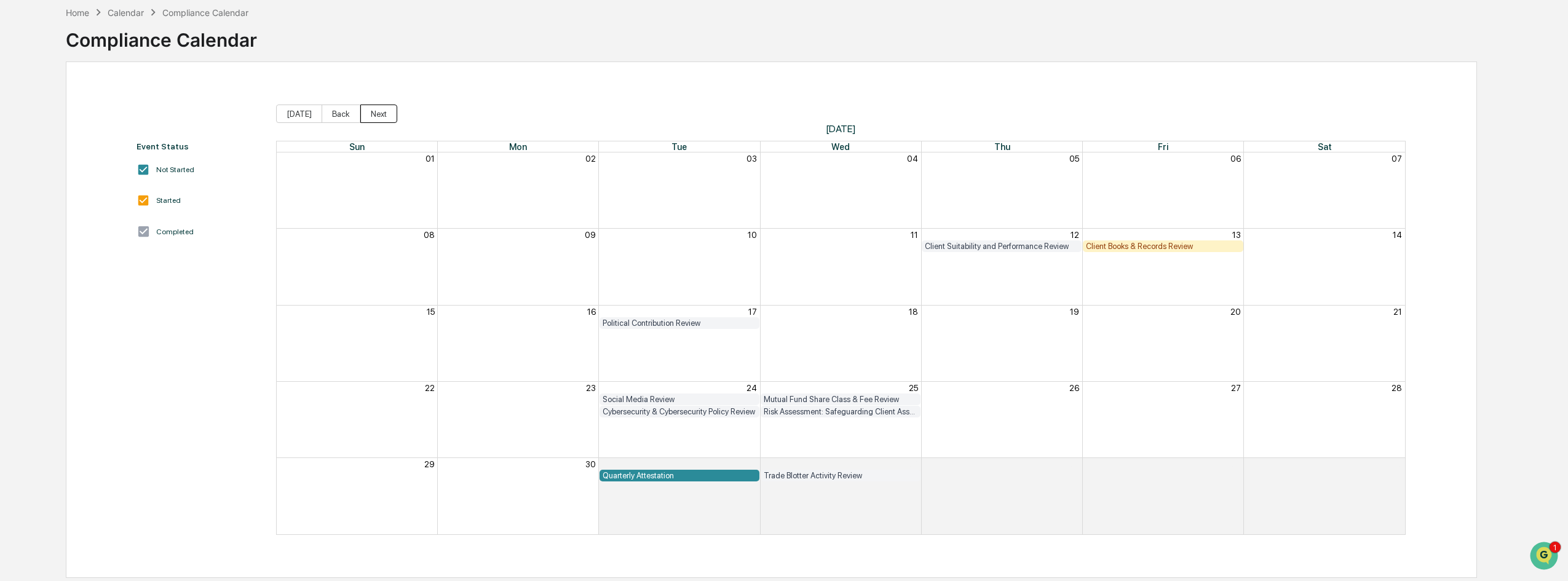
click at [377, 113] on button "Next" at bounding box center [379, 114] width 37 height 19
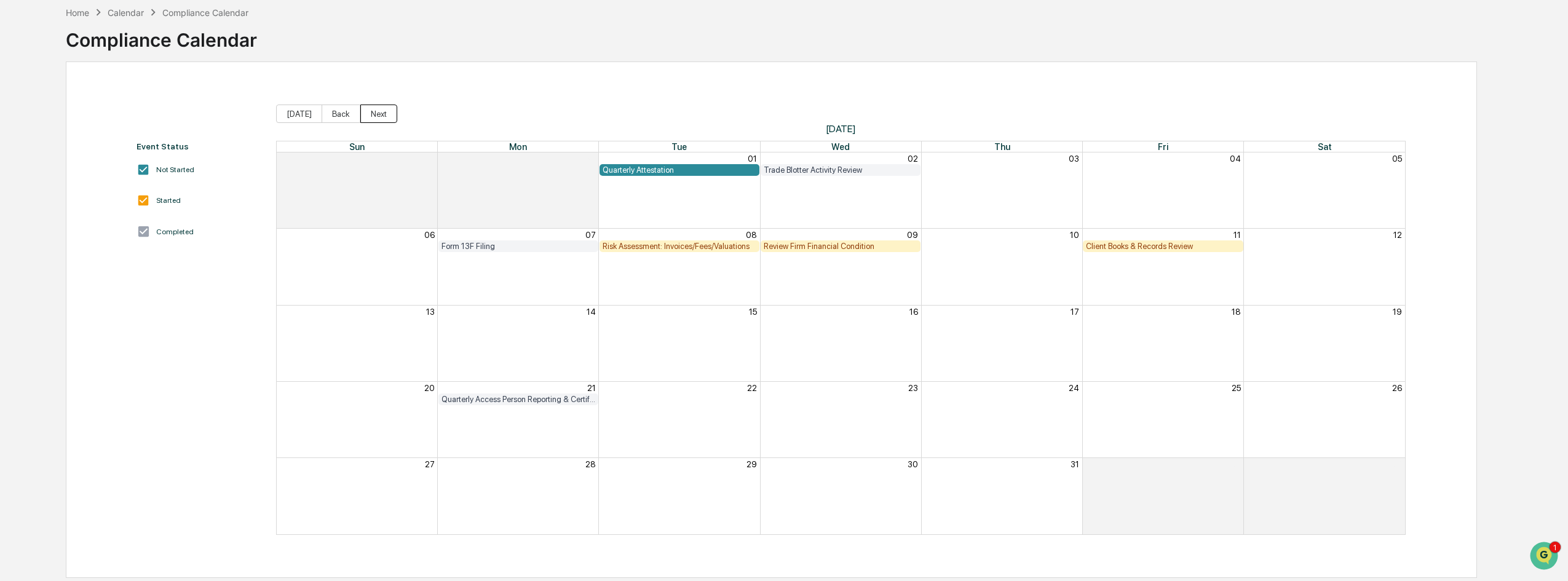
click at [377, 113] on button "Next" at bounding box center [379, 114] width 37 height 19
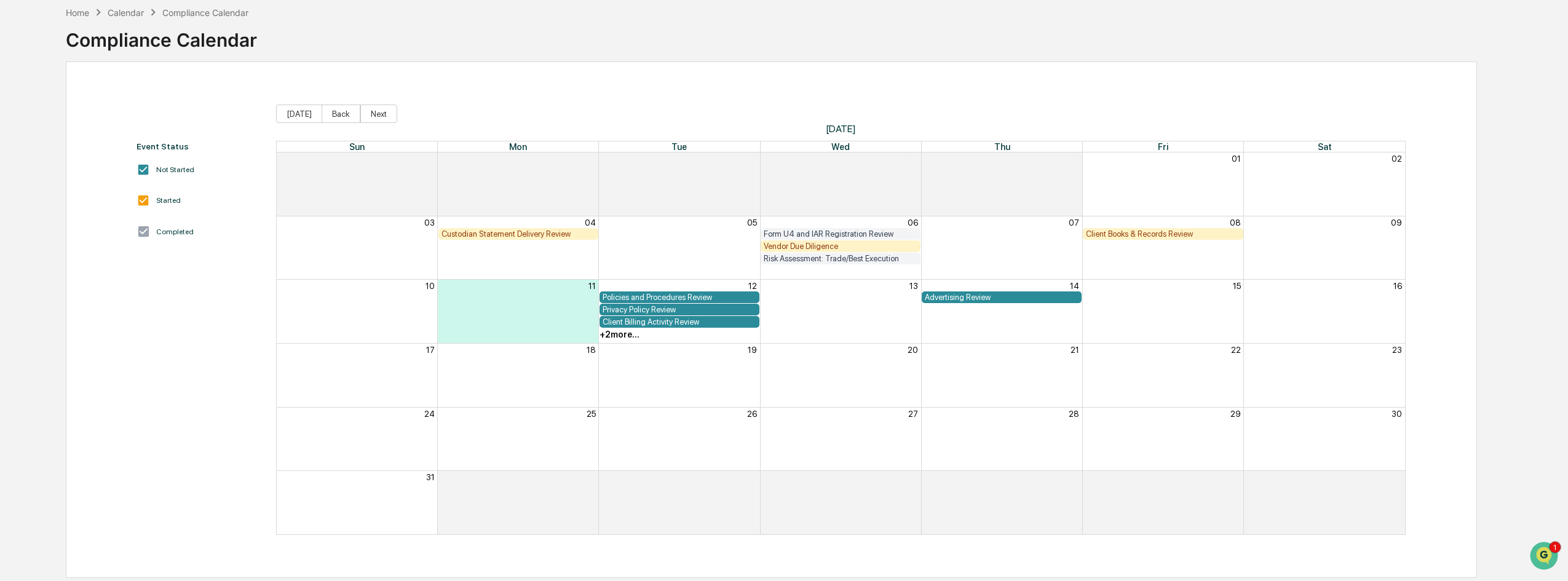
click at [551, 235] on div "Custodian Statement Delivery Review" at bounding box center [518, 234] width 154 height 9
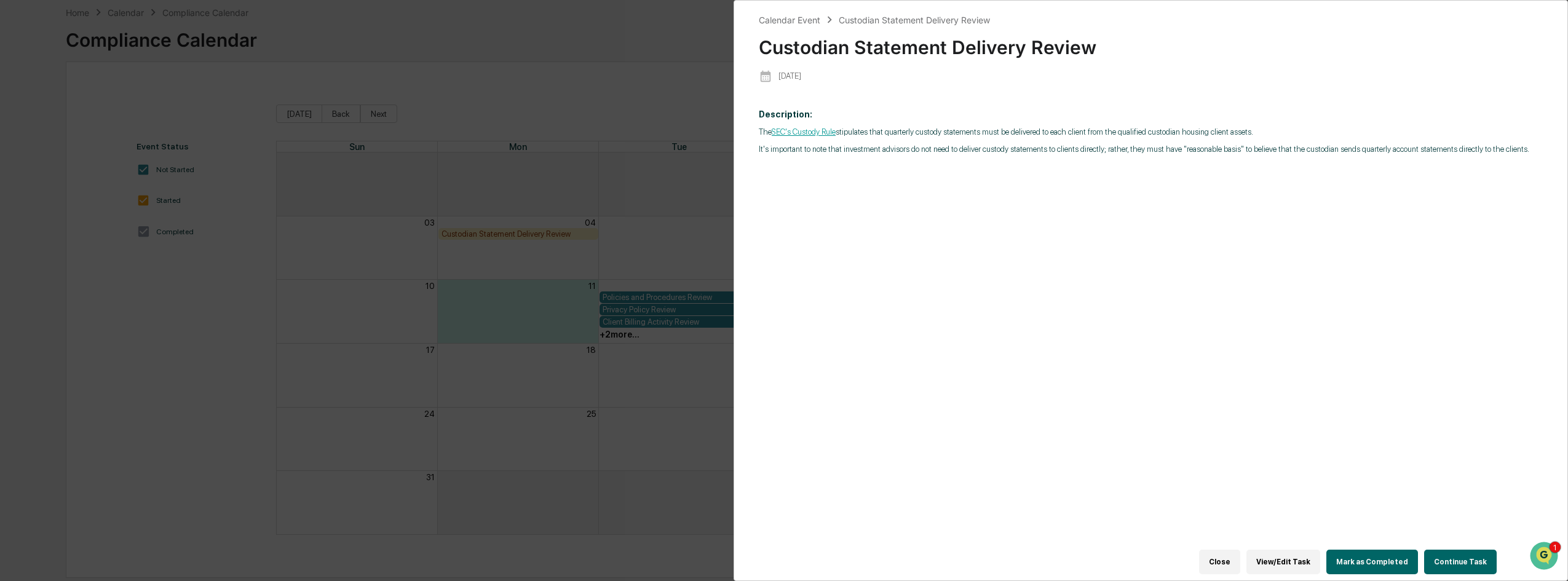
click at [1378, 557] on button "Mark as Completed" at bounding box center [1372, 561] width 92 height 25
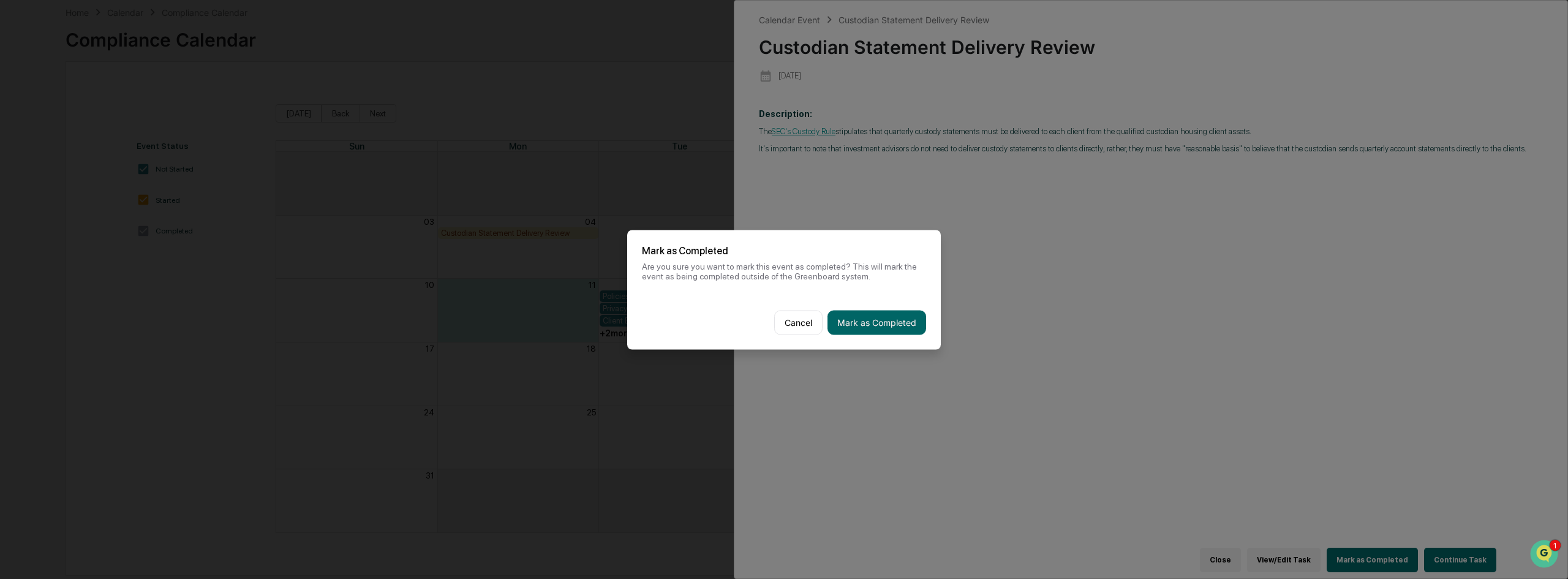
click at [885, 307] on div "Cancel Mark as Completed" at bounding box center [784, 322] width 313 height 54
click at [892, 327] on button "Mark as Completed" at bounding box center [877, 322] width 99 height 25
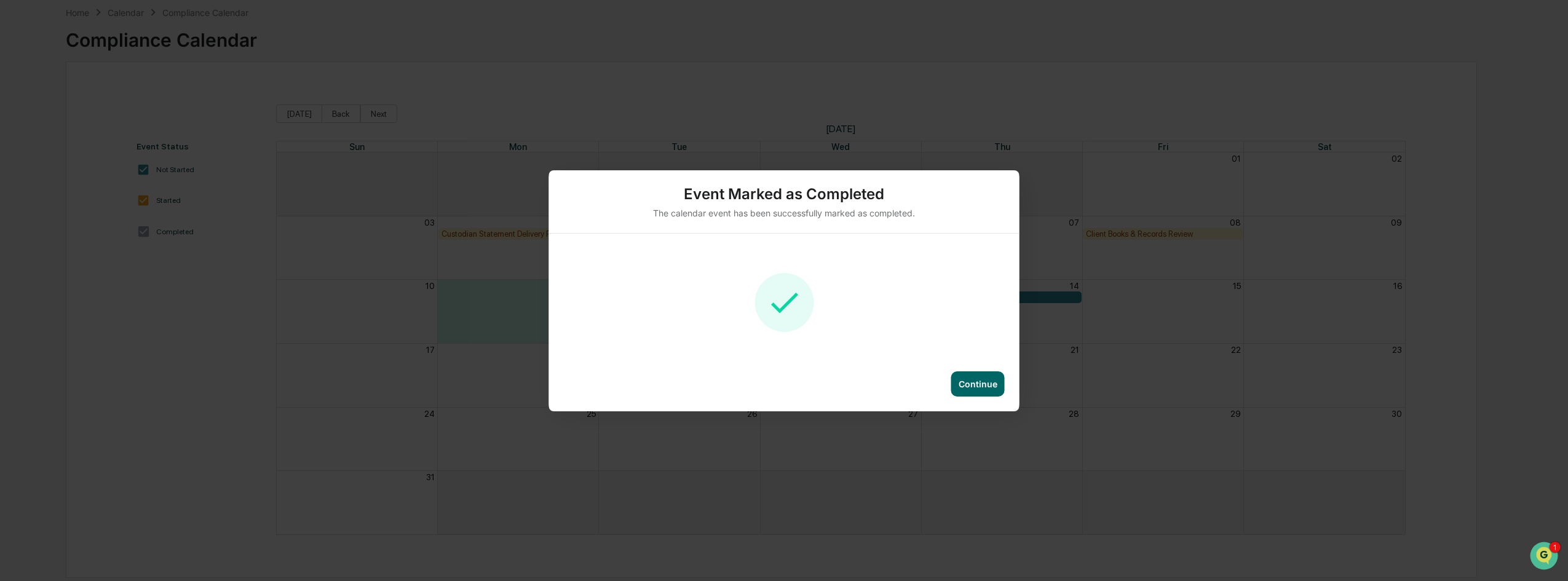
click at [993, 386] on div "Continue" at bounding box center [978, 384] width 39 height 11
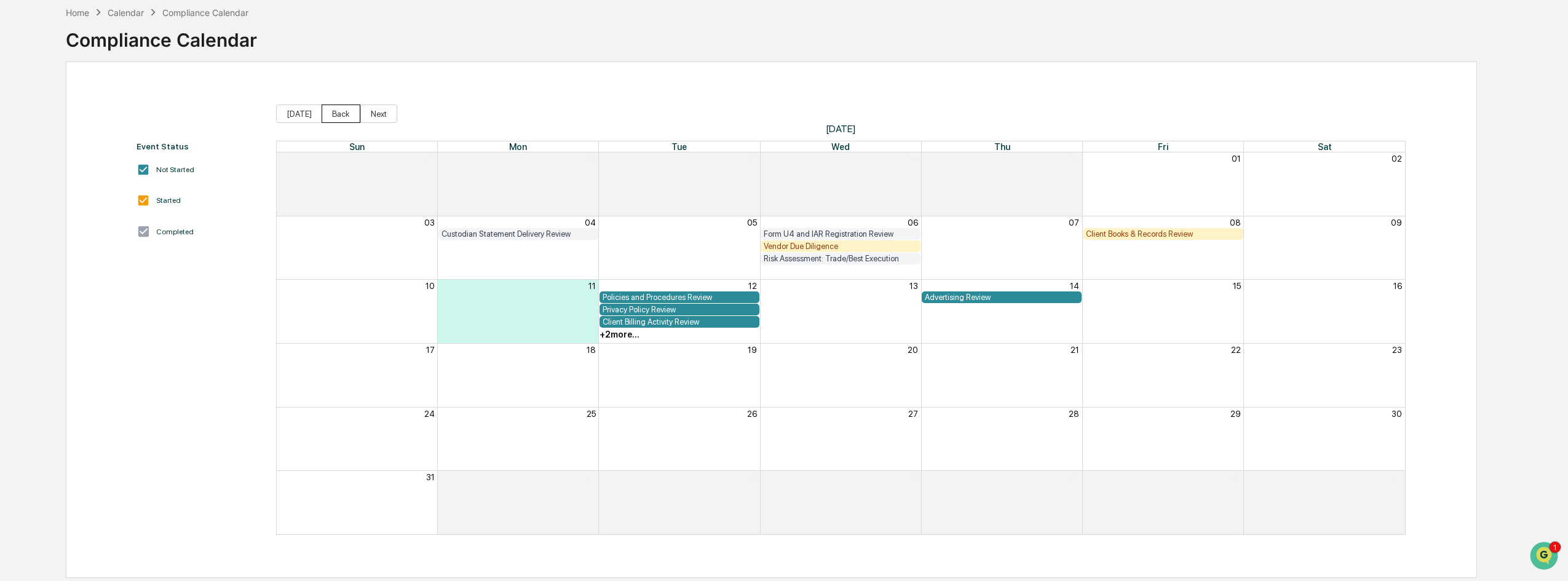
click at [334, 116] on button "Back" at bounding box center [341, 114] width 39 height 19
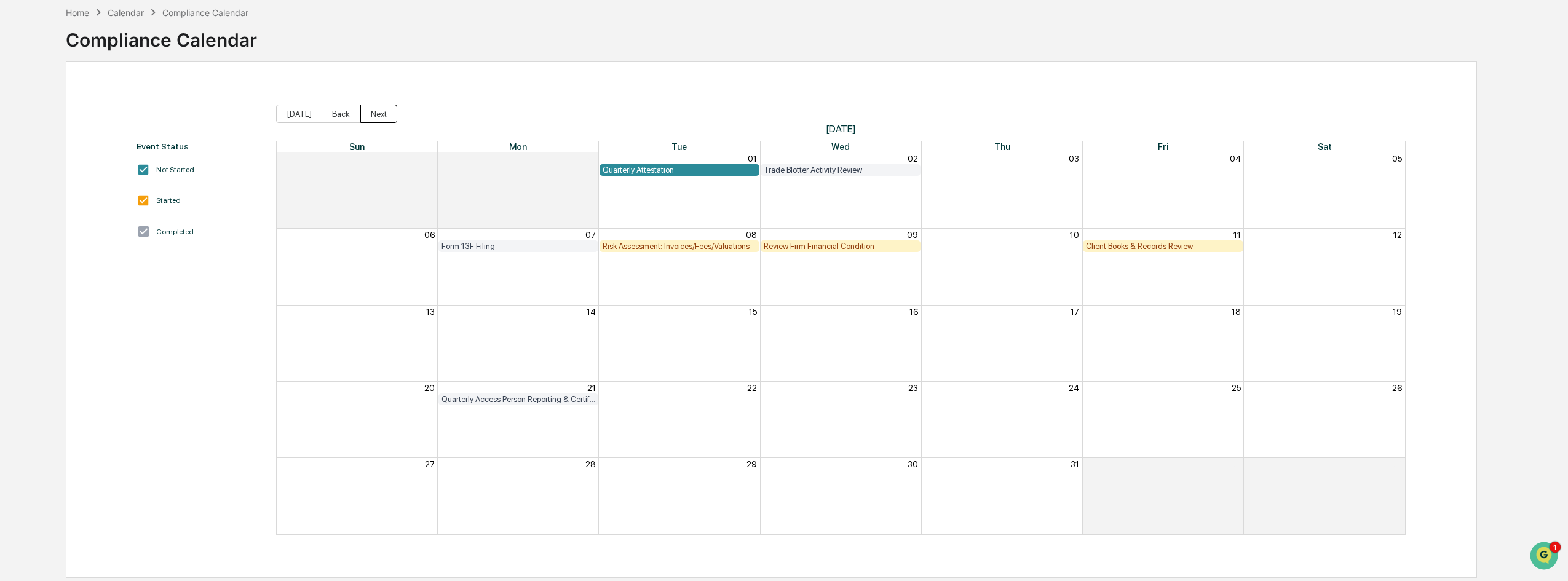
click at [382, 118] on button "Next" at bounding box center [379, 114] width 37 height 19
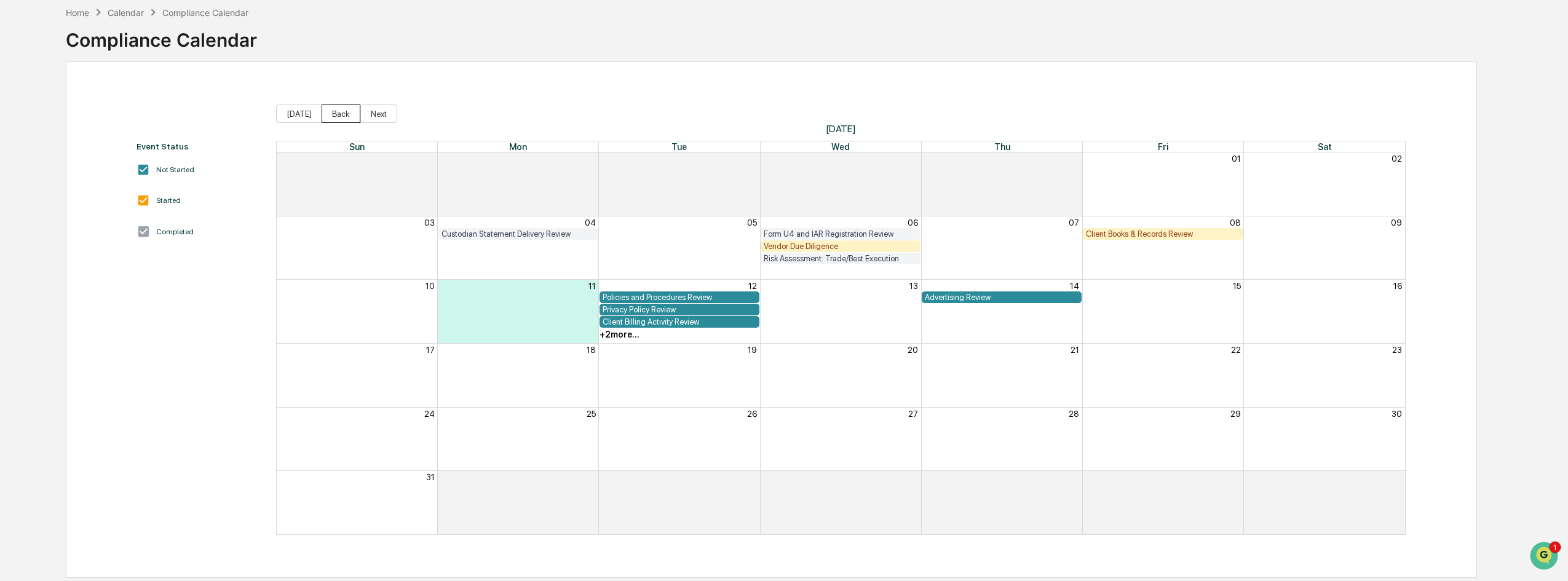
click at [337, 114] on button "Back" at bounding box center [341, 114] width 39 height 19
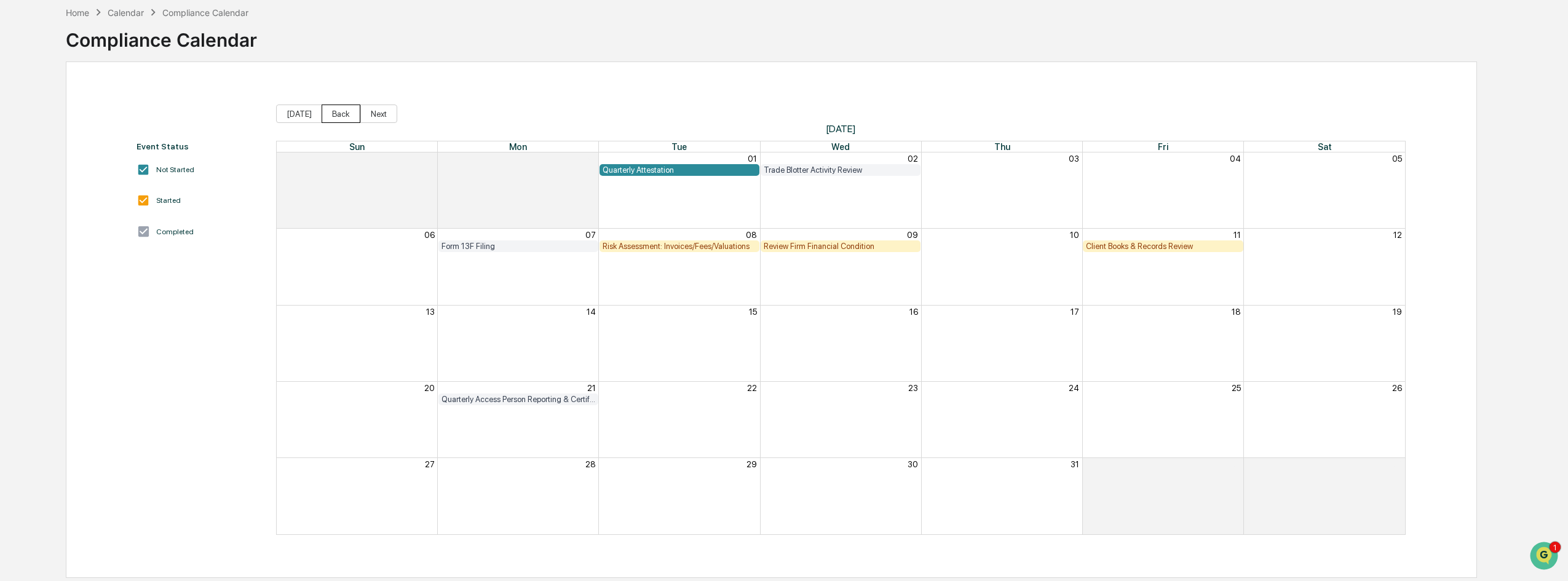
click at [337, 114] on button "Back" at bounding box center [341, 114] width 39 height 19
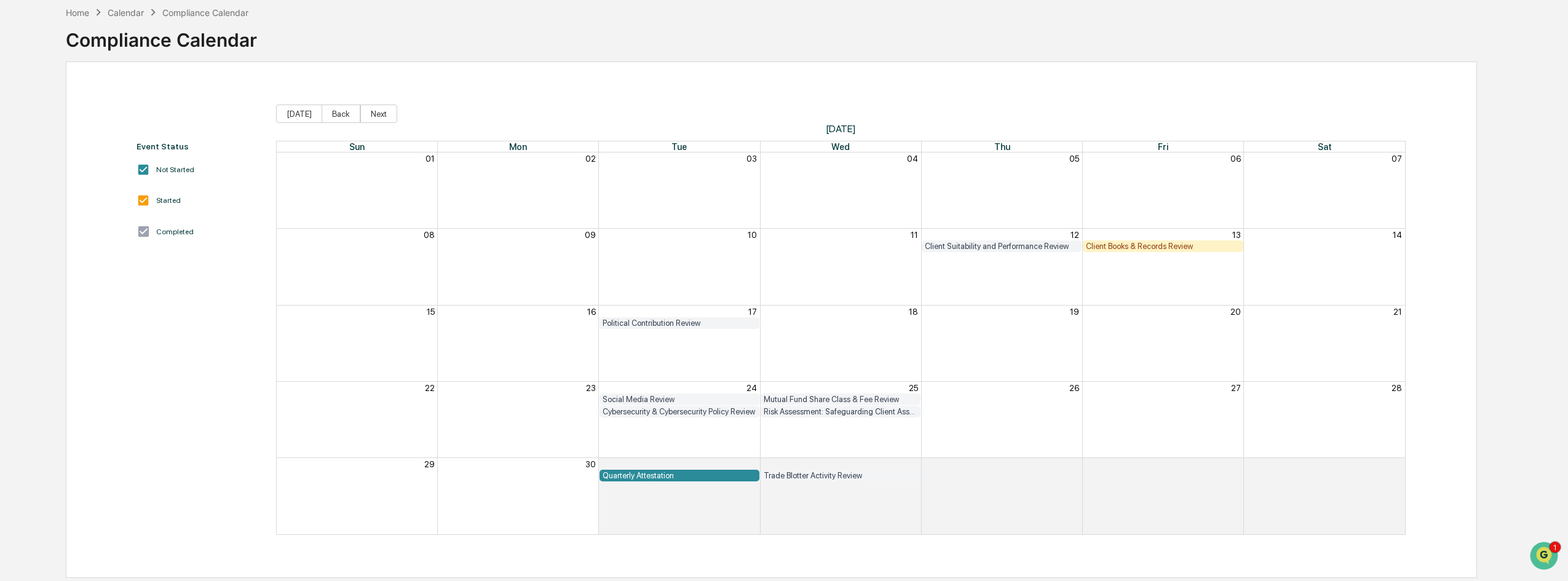
click at [1162, 243] on div "Client Books & Records Review" at bounding box center [1162, 246] width 154 height 9
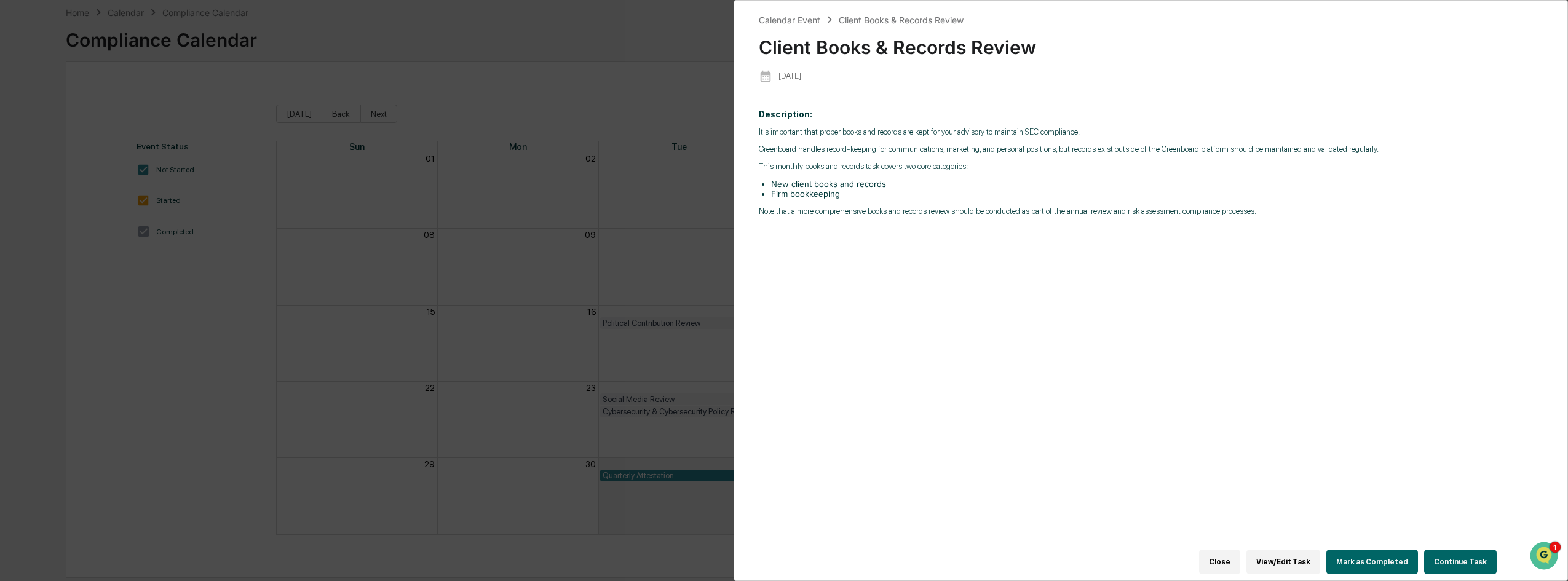
click at [1373, 554] on button "Mark as Completed" at bounding box center [1372, 561] width 92 height 25
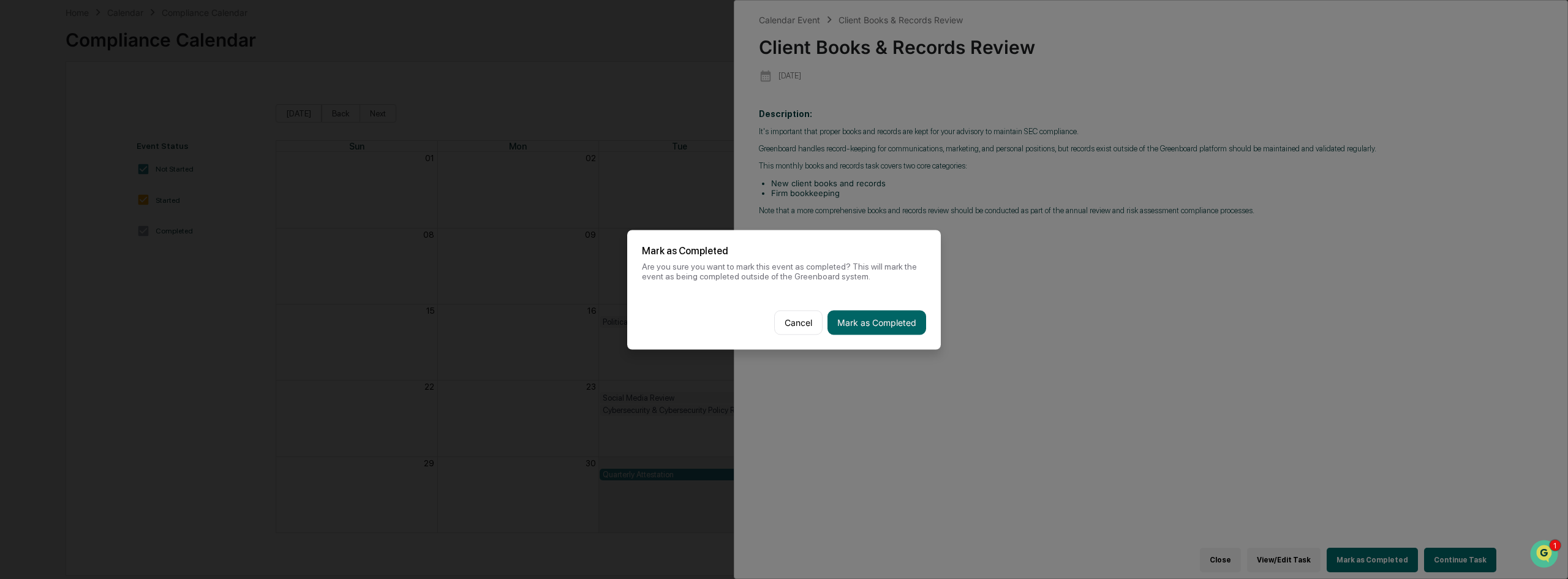
click at [903, 321] on button "Mark as Completed" at bounding box center [877, 322] width 99 height 25
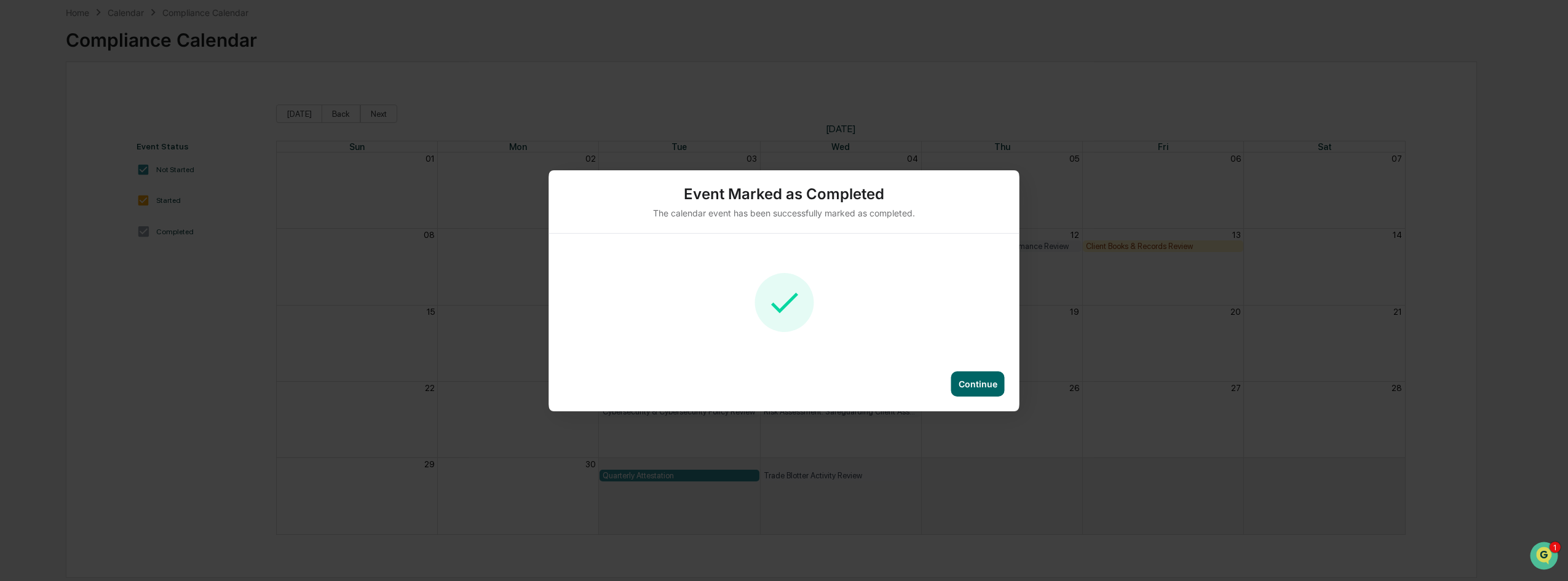
click at [971, 376] on div "Continue" at bounding box center [978, 384] width 53 height 25
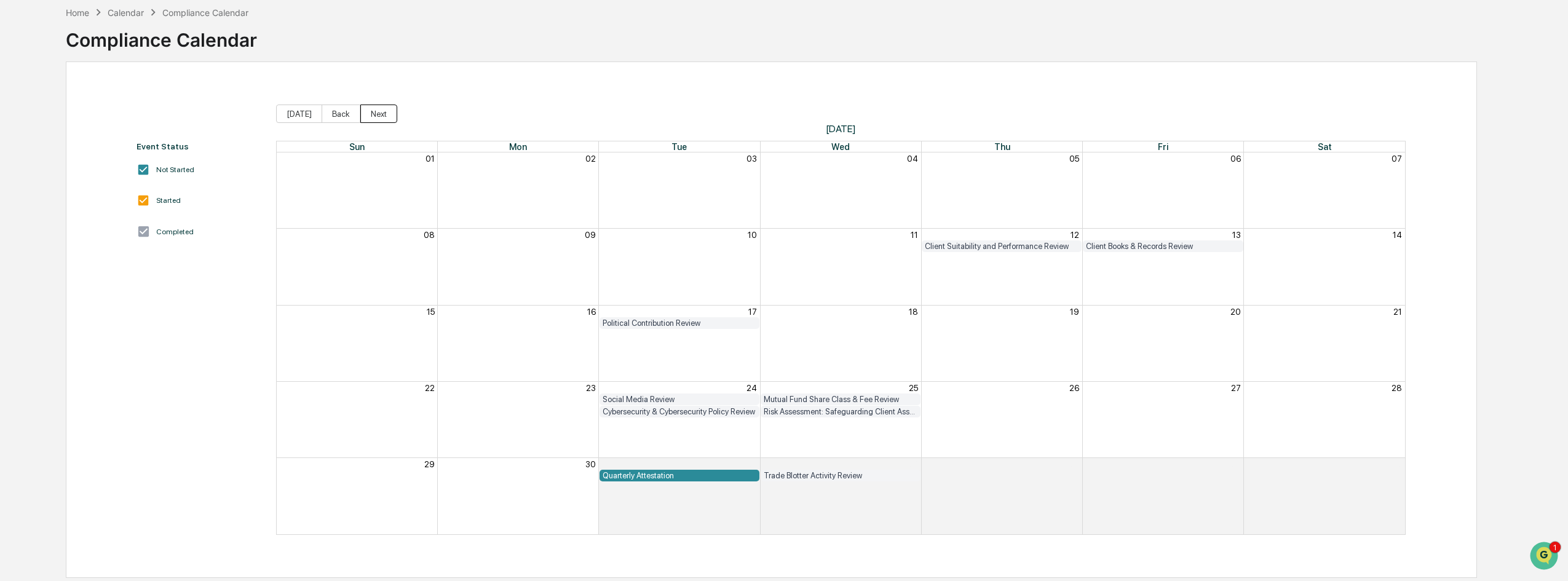
click at [376, 110] on button "Next" at bounding box center [379, 114] width 37 height 19
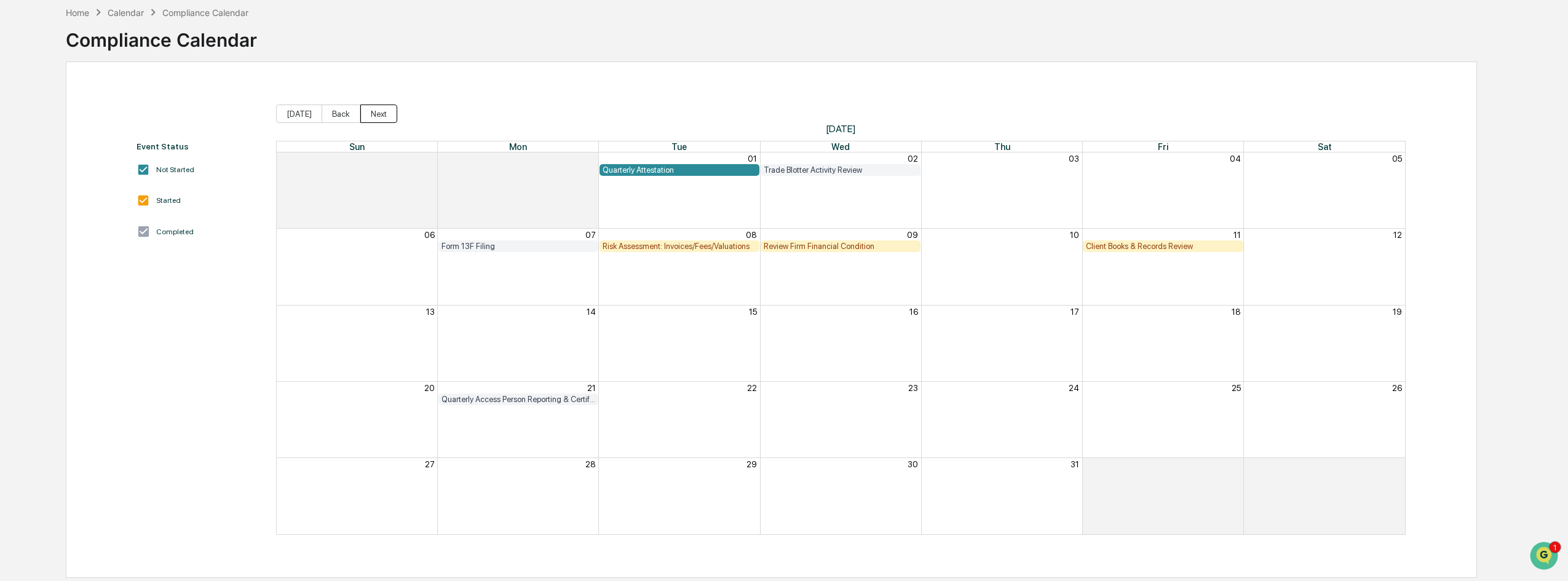
click at [376, 110] on button "Next" at bounding box center [379, 114] width 37 height 19
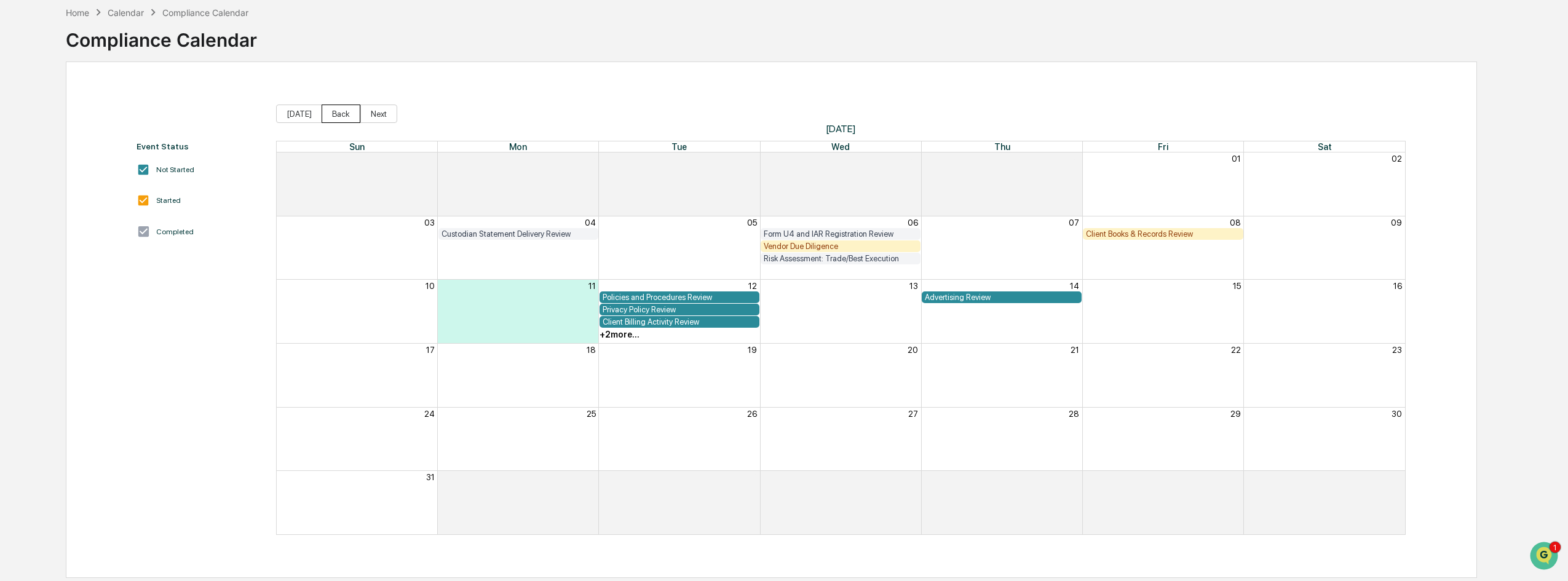
click at [349, 114] on button "Back" at bounding box center [341, 114] width 39 height 19
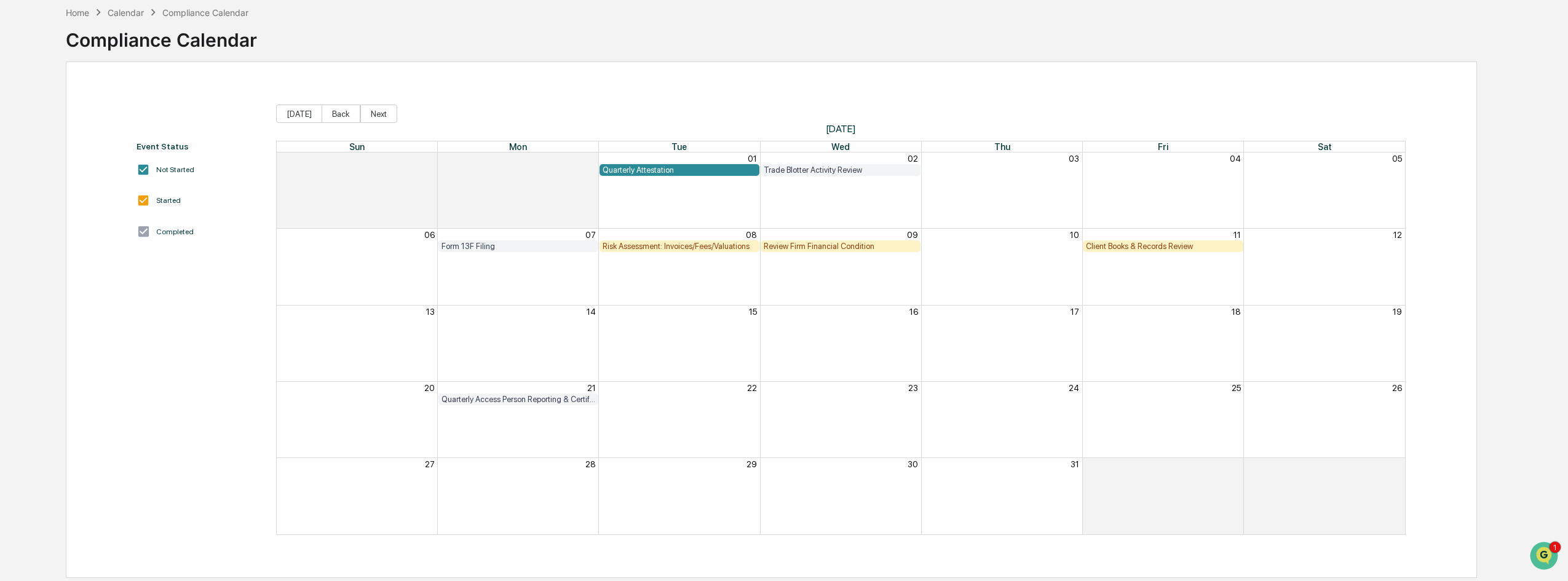
click at [1116, 245] on div "Client Books & Records Review" at bounding box center [1162, 246] width 154 height 9
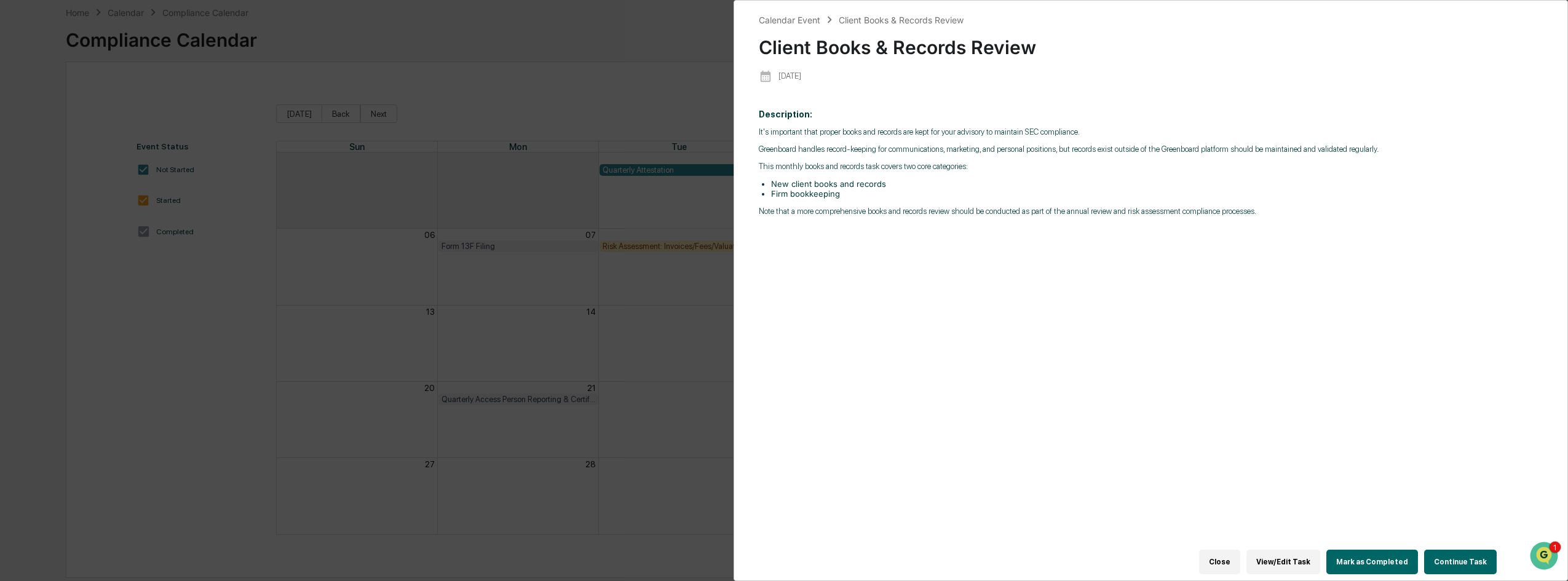
click at [1392, 554] on button "Mark as Completed" at bounding box center [1372, 561] width 92 height 25
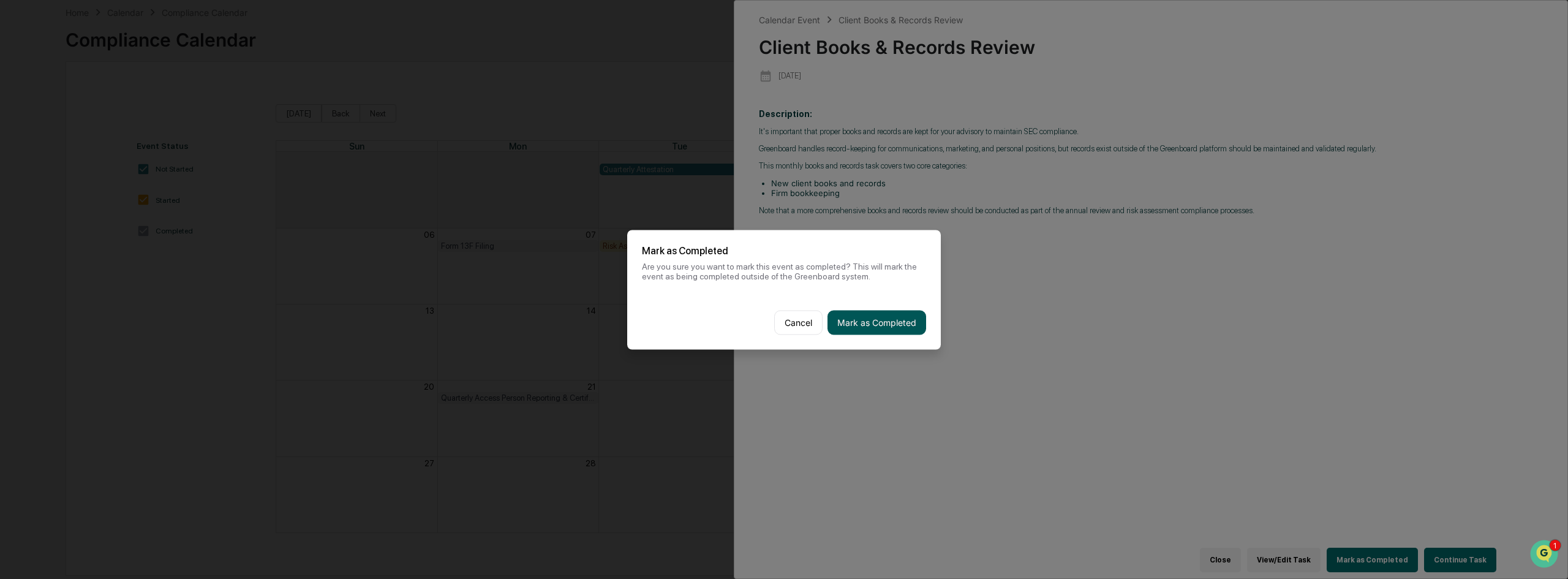
click at [853, 333] on button "Mark as Completed" at bounding box center [877, 322] width 99 height 25
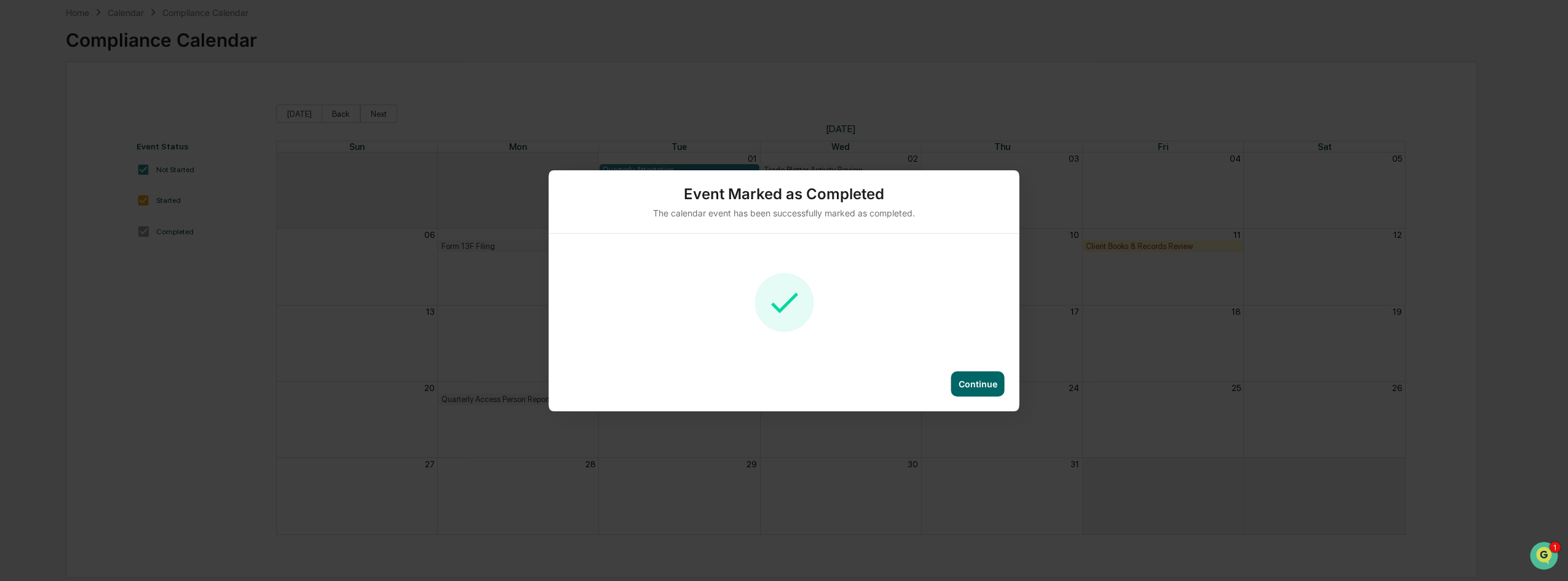
click at [975, 384] on div "Continue" at bounding box center [978, 384] width 39 height 11
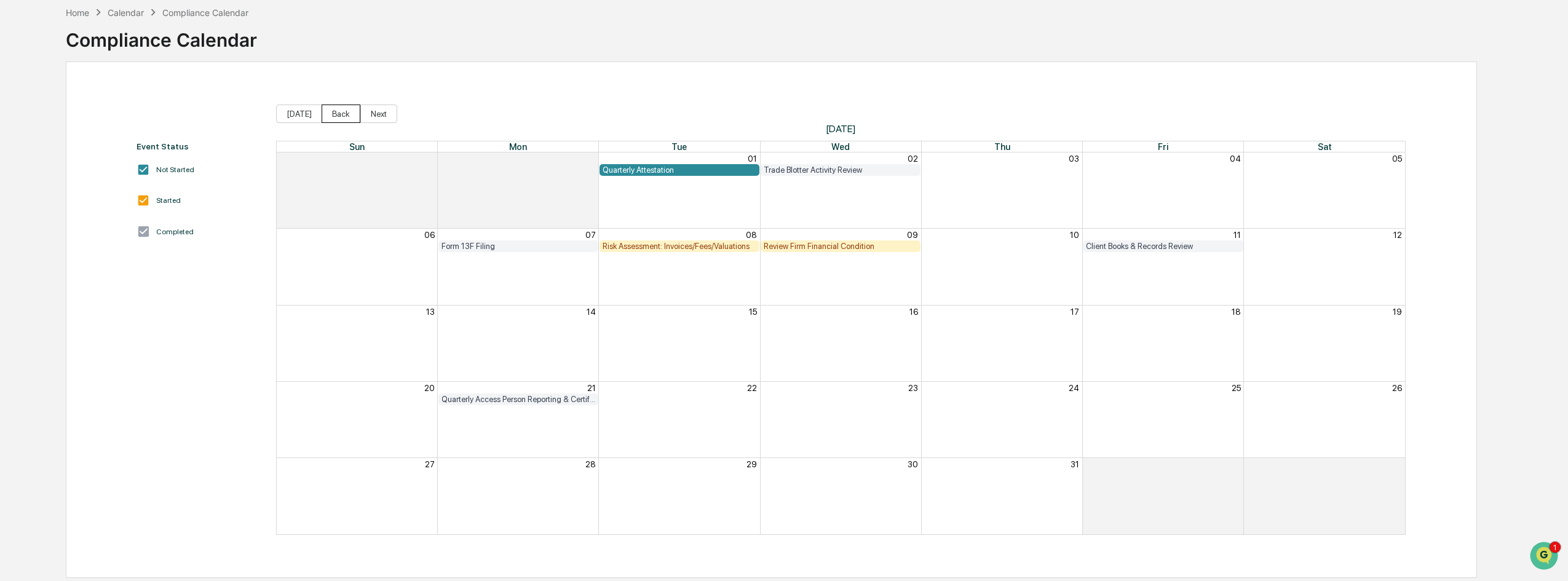
click at [343, 111] on button "Back" at bounding box center [341, 114] width 39 height 19
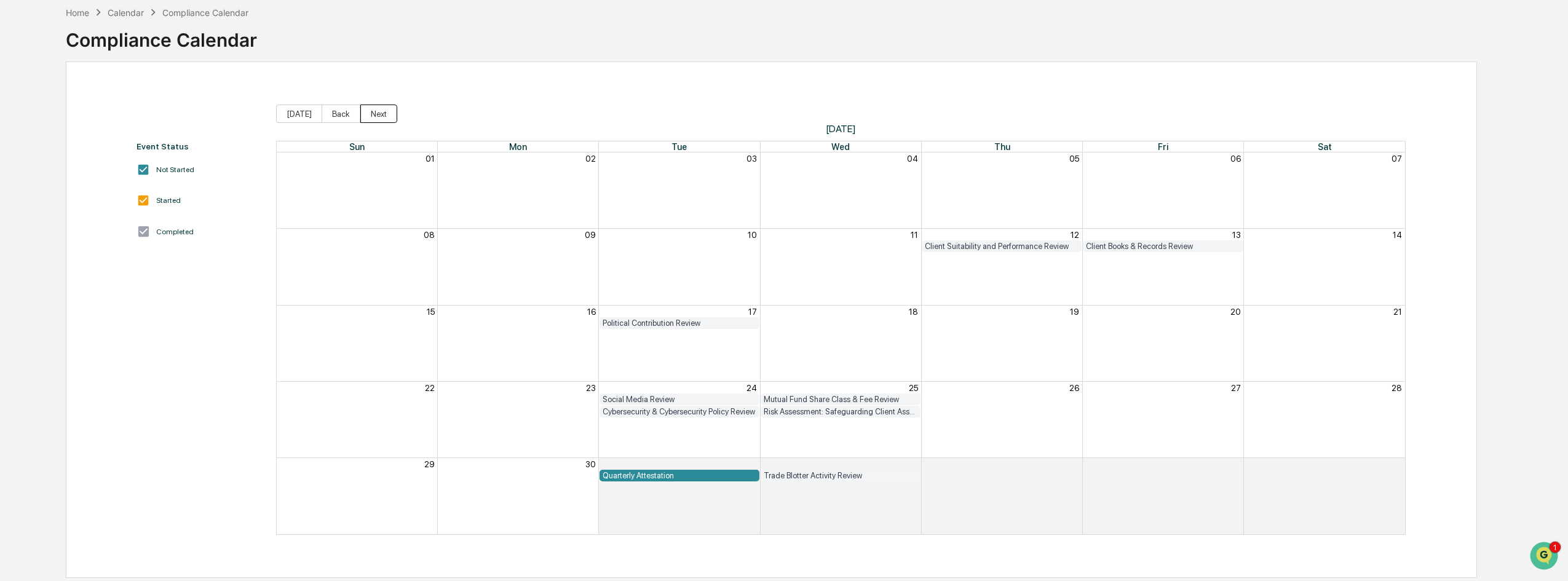
click at [387, 117] on button "Next" at bounding box center [379, 114] width 37 height 19
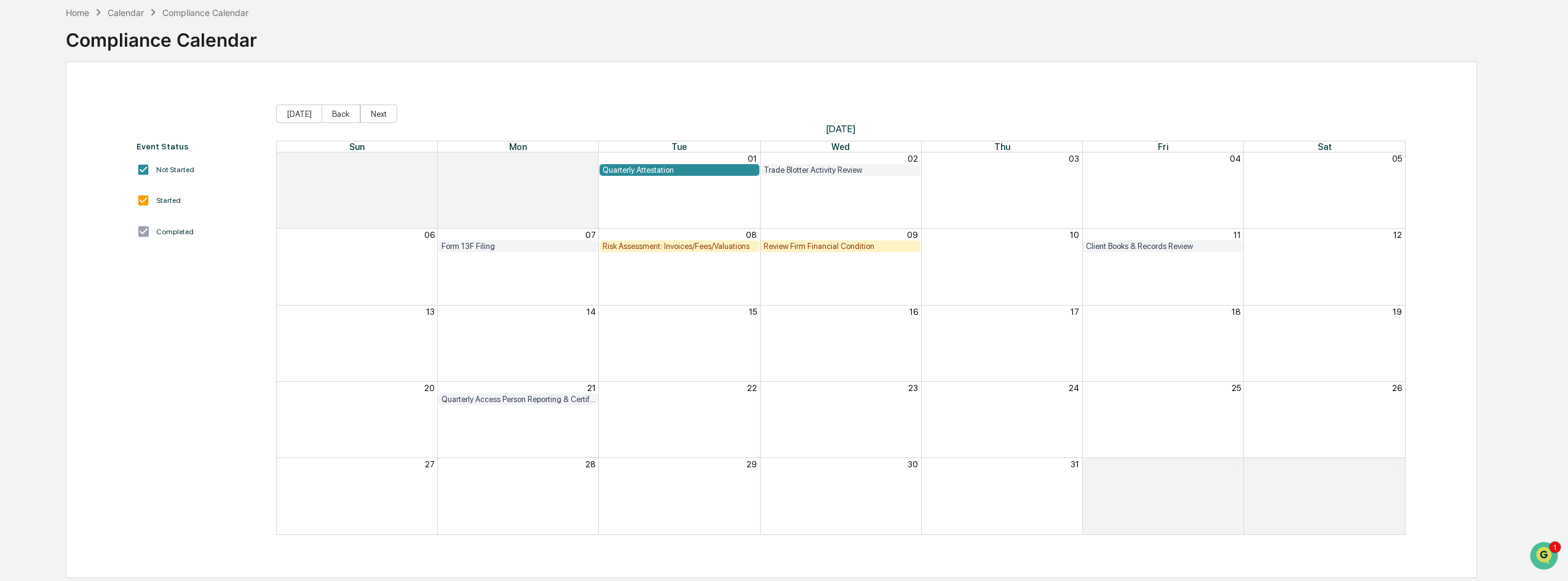
click at [855, 215] on div "Month View" at bounding box center [840, 190] width 161 height 76
click at [375, 114] on button "Next" at bounding box center [379, 114] width 37 height 19
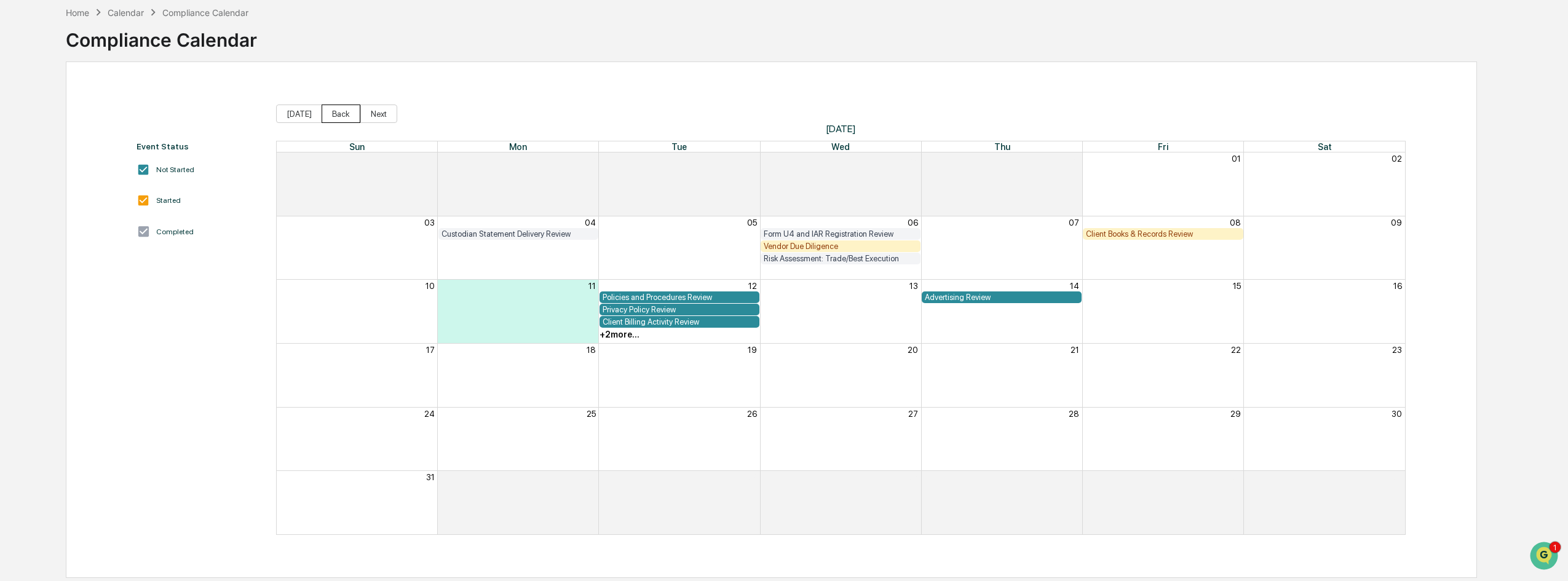
click at [340, 111] on button "Back" at bounding box center [341, 114] width 39 height 19
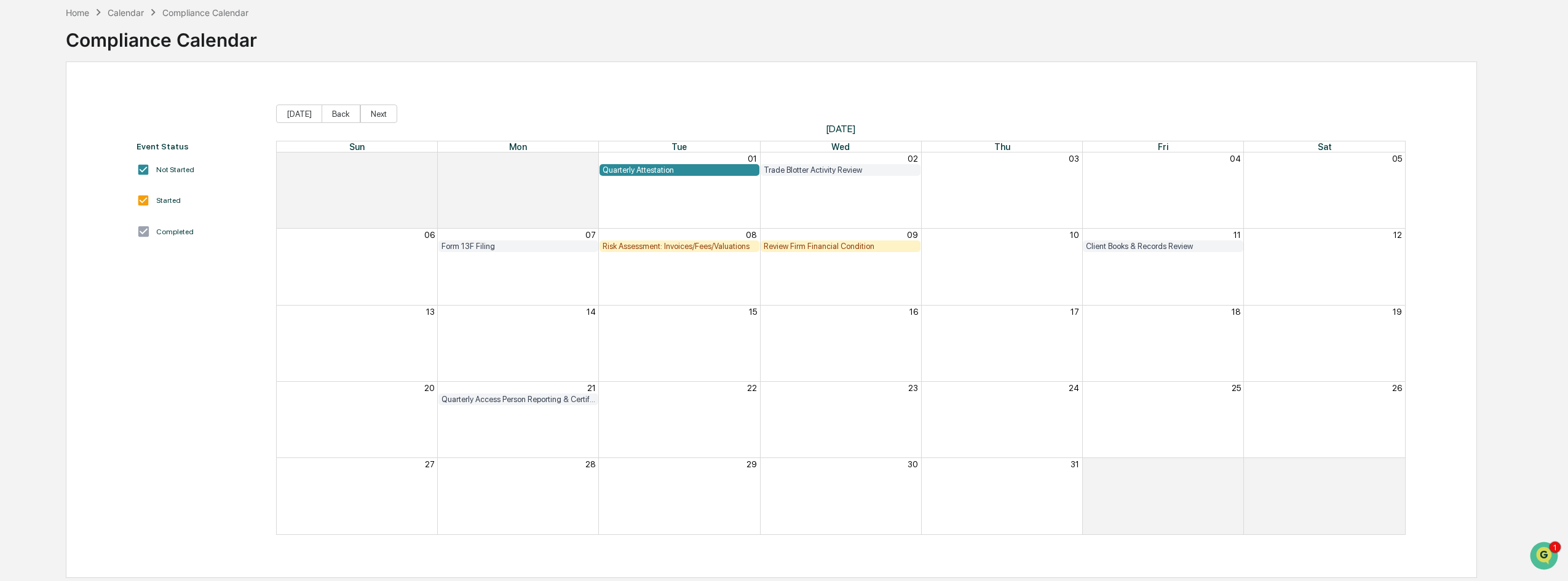
click at [802, 243] on div "Review Firm Financial Condition" at bounding box center [840, 246] width 154 height 9
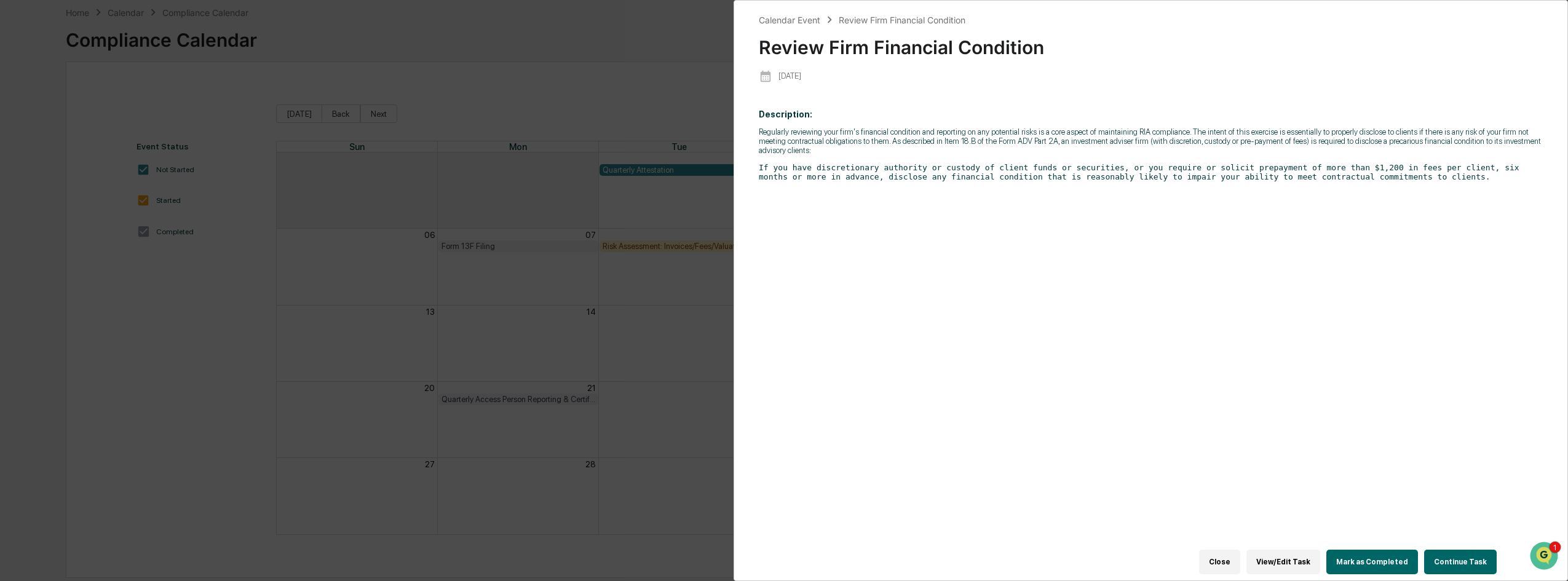
click at [1378, 551] on button "Mark as Completed" at bounding box center [1372, 561] width 92 height 25
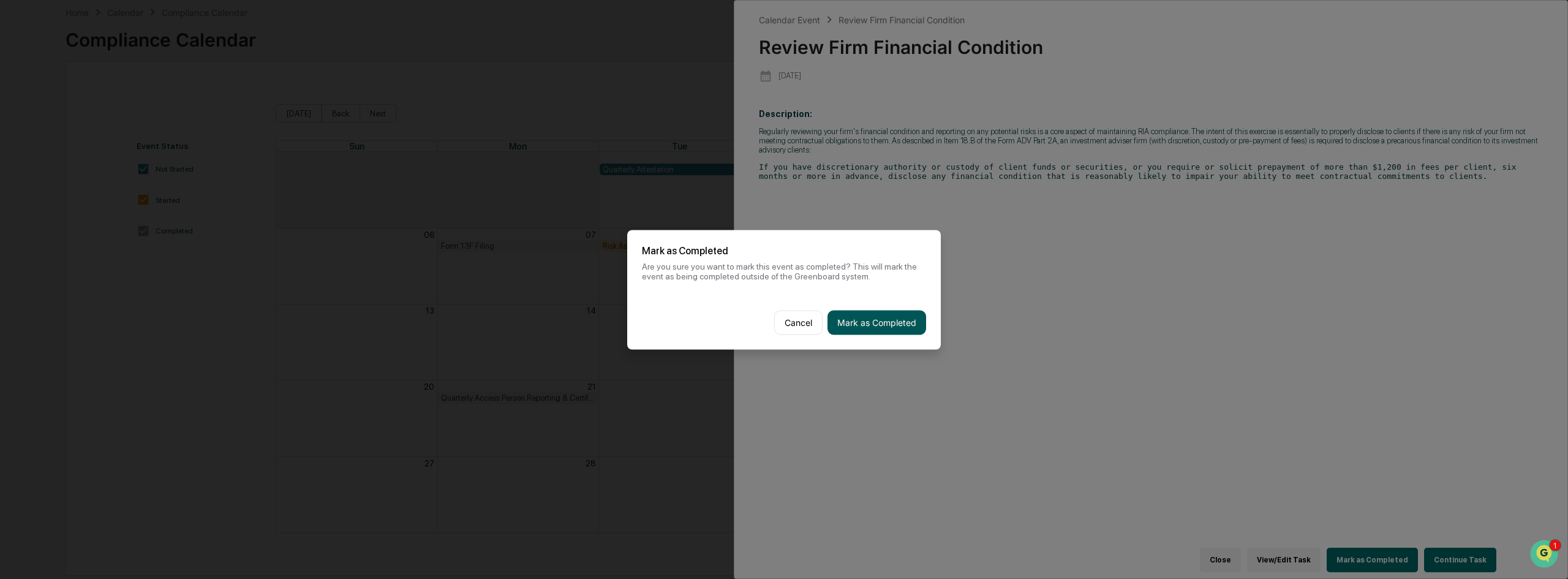
click at [897, 329] on button "Mark as Completed" at bounding box center [877, 322] width 99 height 25
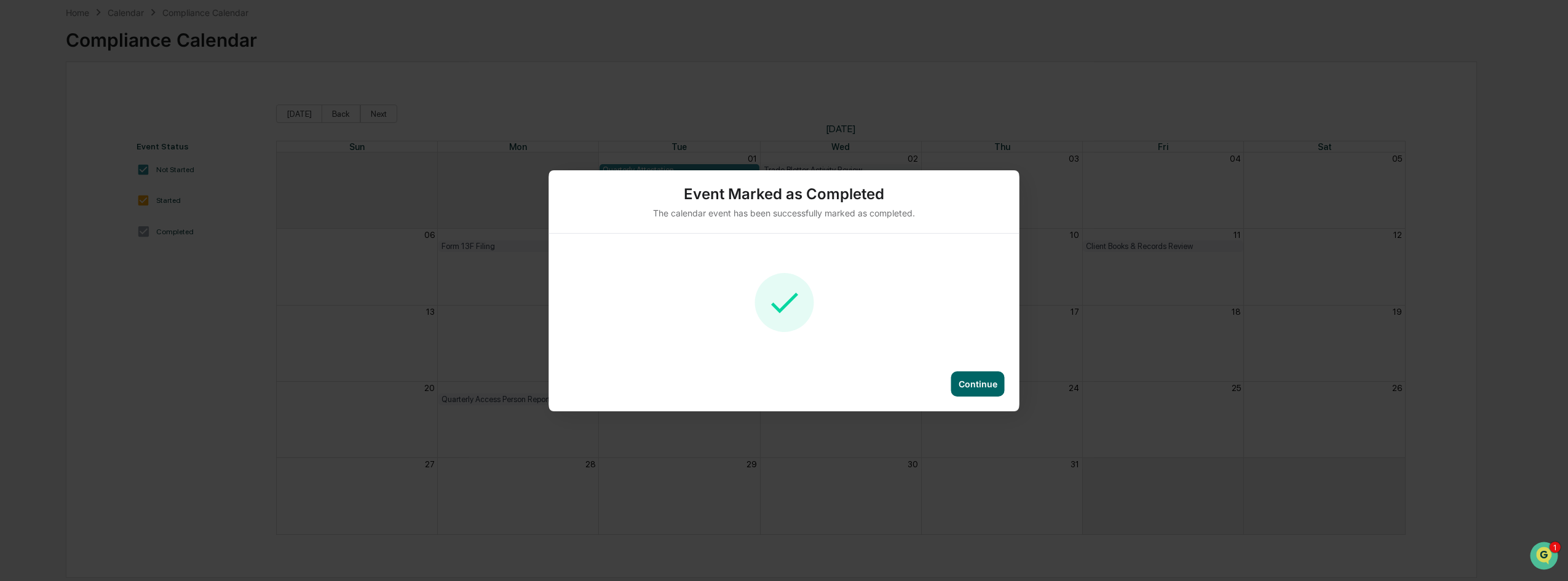
click at [969, 374] on div "Continue" at bounding box center [978, 384] width 53 height 25
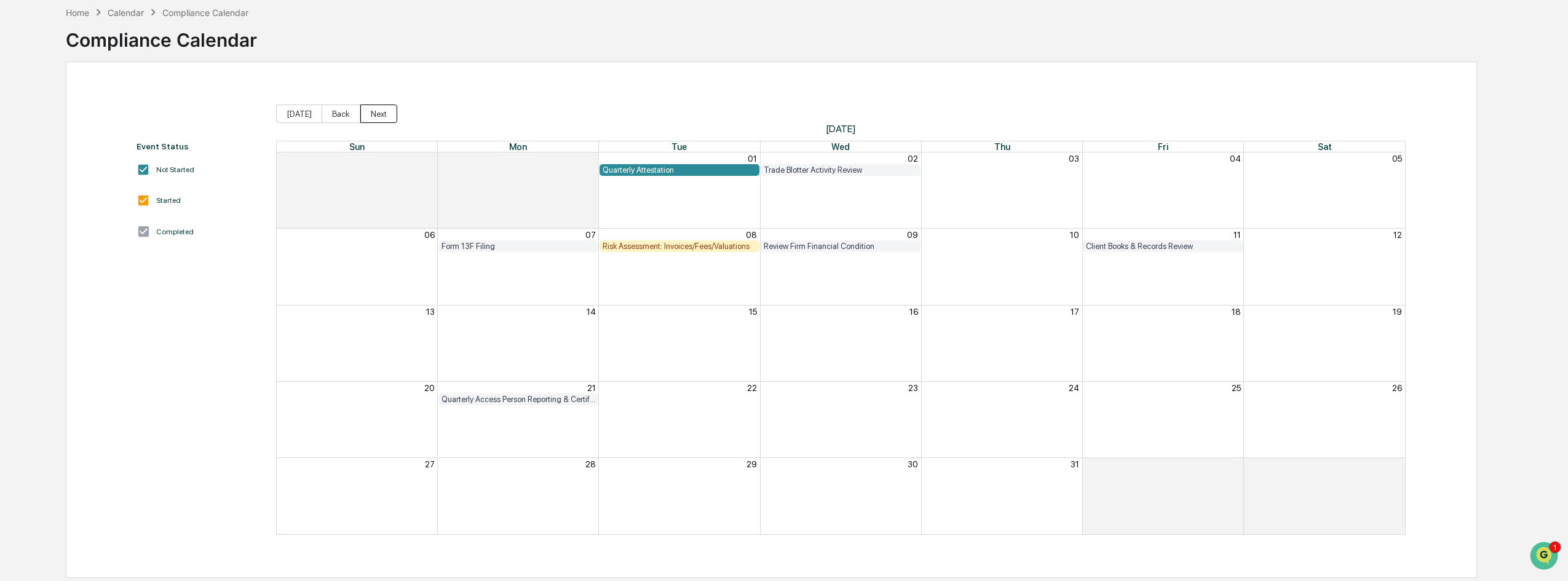
click at [365, 115] on button "Next" at bounding box center [379, 114] width 37 height 19
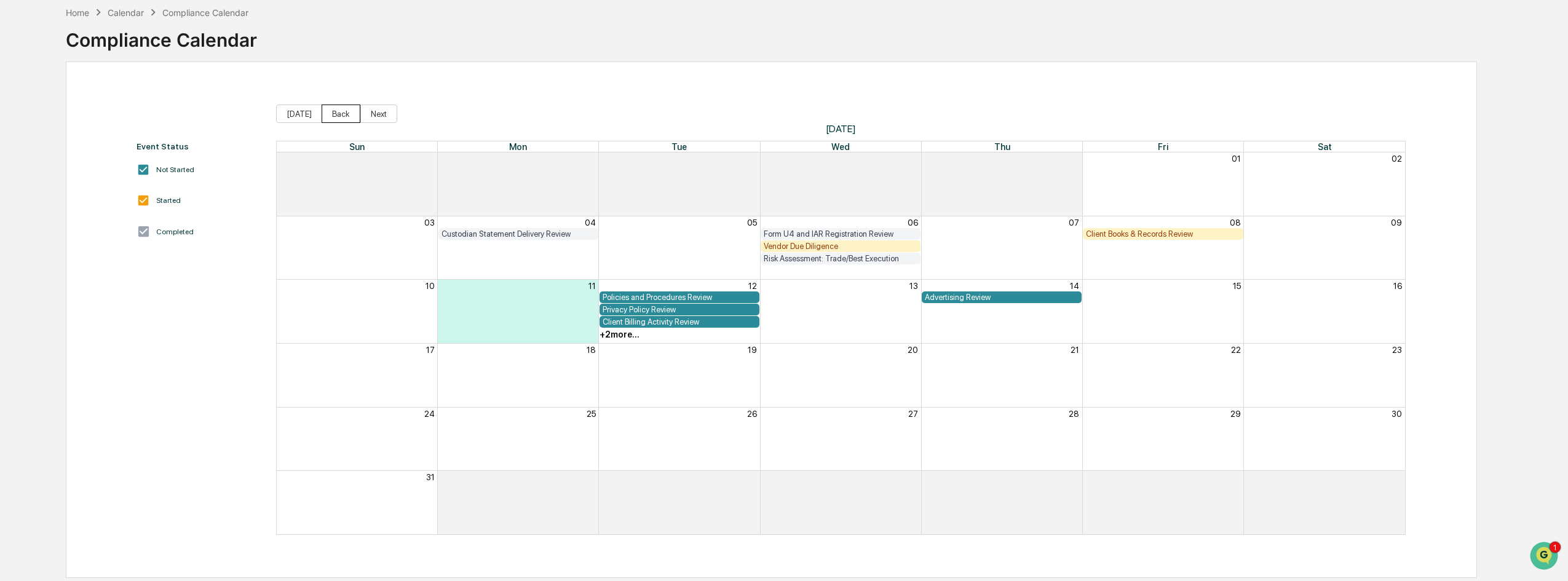
click at [340, 107] on button "Back" at bounding box center [341, 114] width 39 height 19
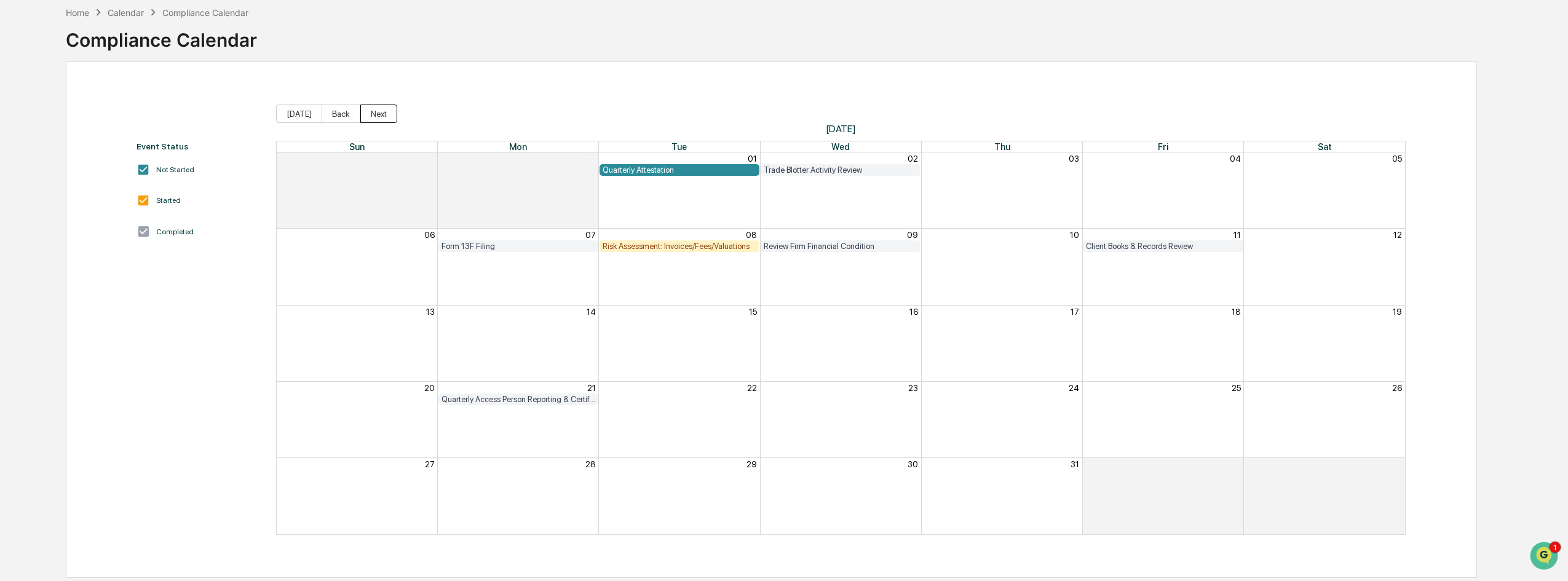
click at [389, 108] on button "Next" at bounding box center [379, 114] width 37 height 19
